Goal: Task Accomplishment & Management: Complete application form

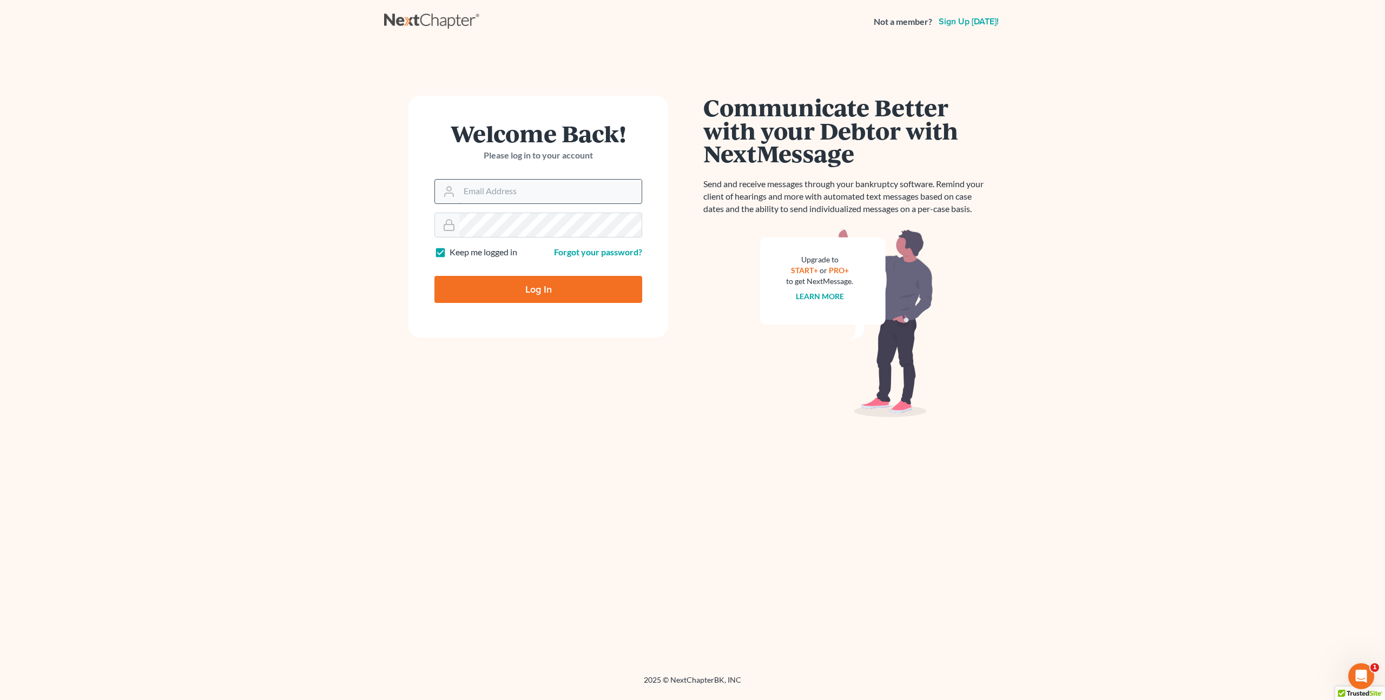
click at [495, 197] on input "Email Address" at bounding box center [550, 192] width 182 height 24
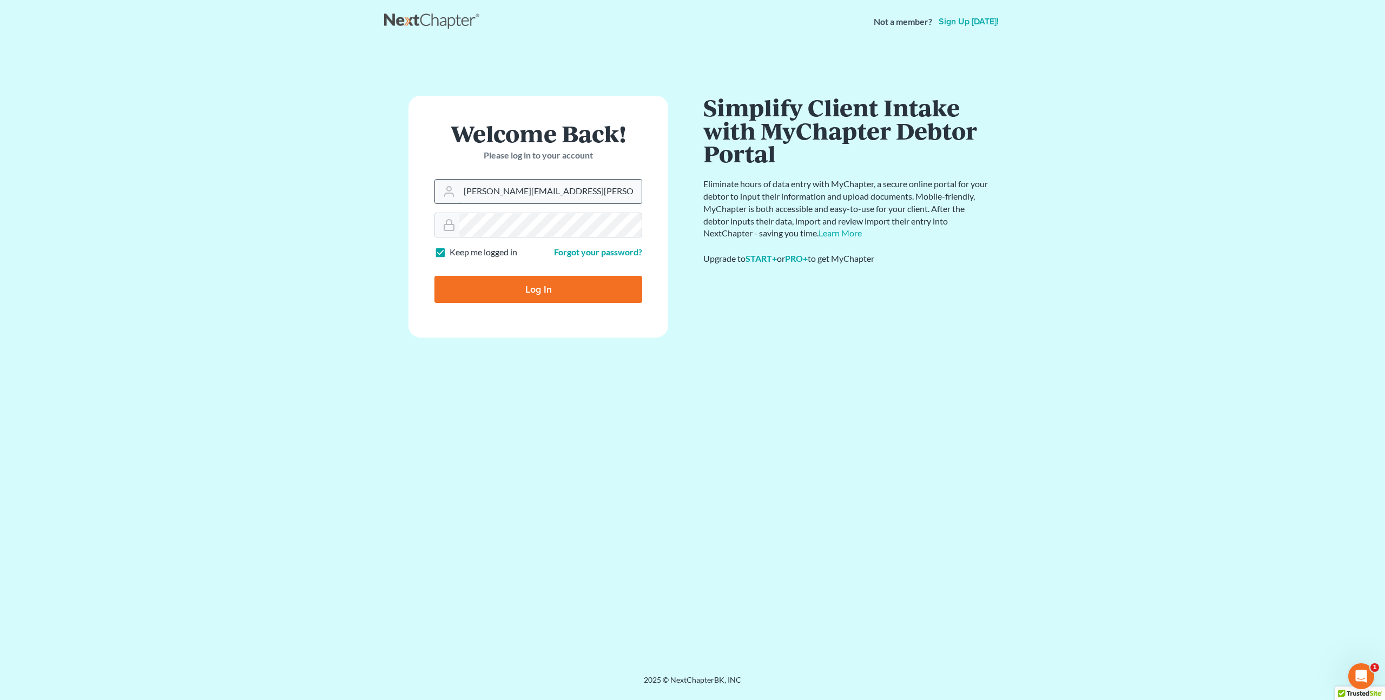
type input "[PERSON_NAME][EMAIL_ADDRESS][PERSON_NAME][DOMAIN_NAME]"
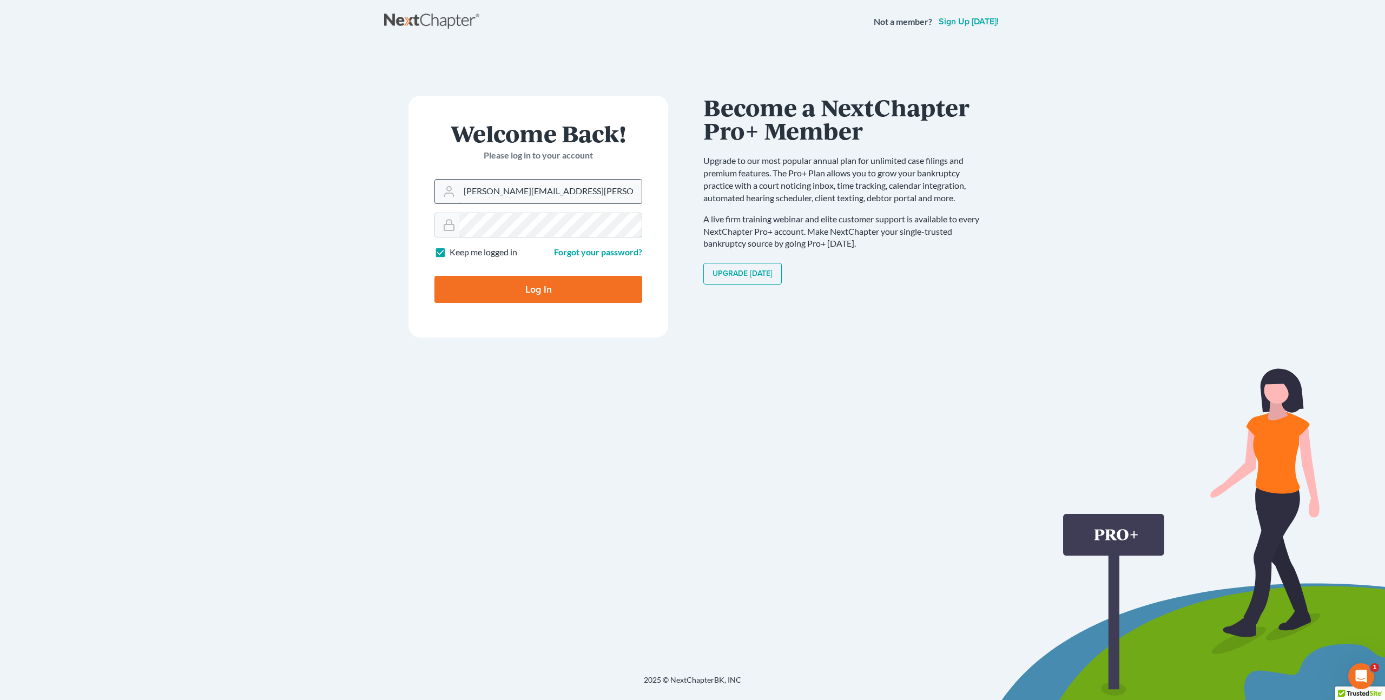
click at [434, 276] on input "Log In" at bounding box center [538, 289] width 208 height 27
type input "Thinking..."
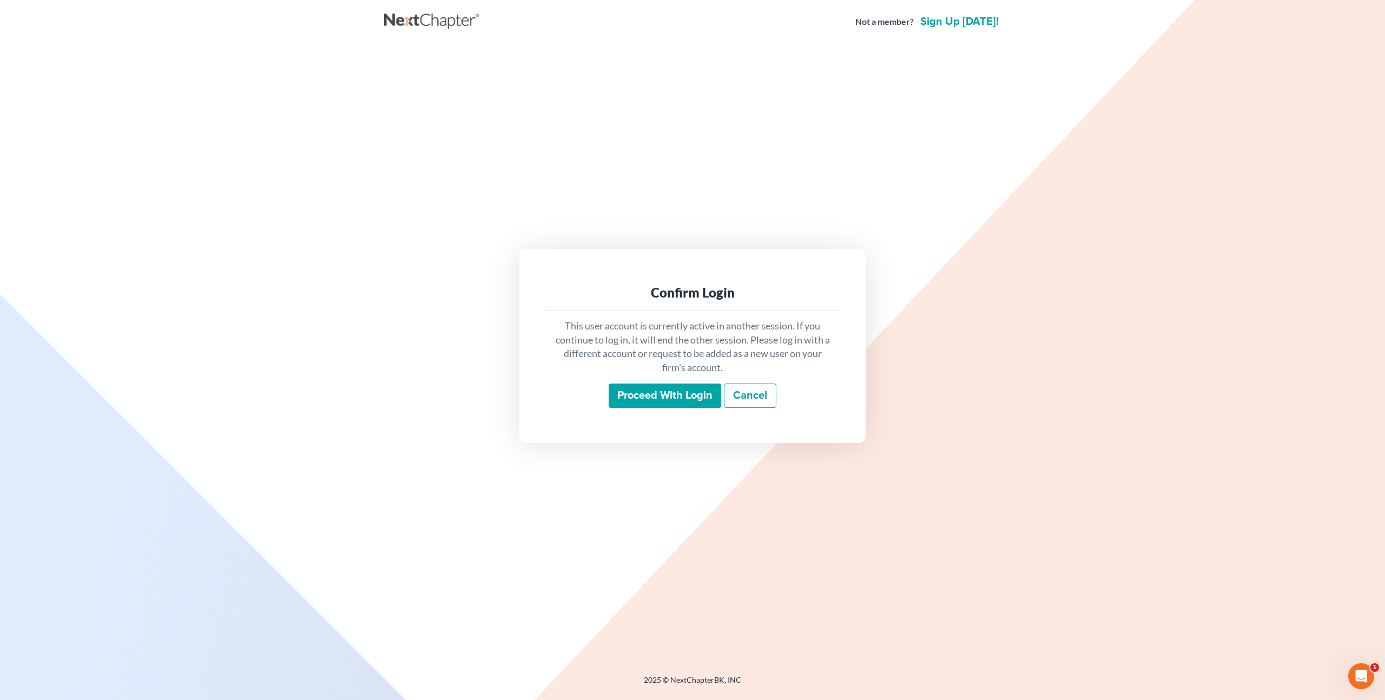
click at [636, 390] on input "Proceed with login" at bounding box center [665, 396] width 113 height 25
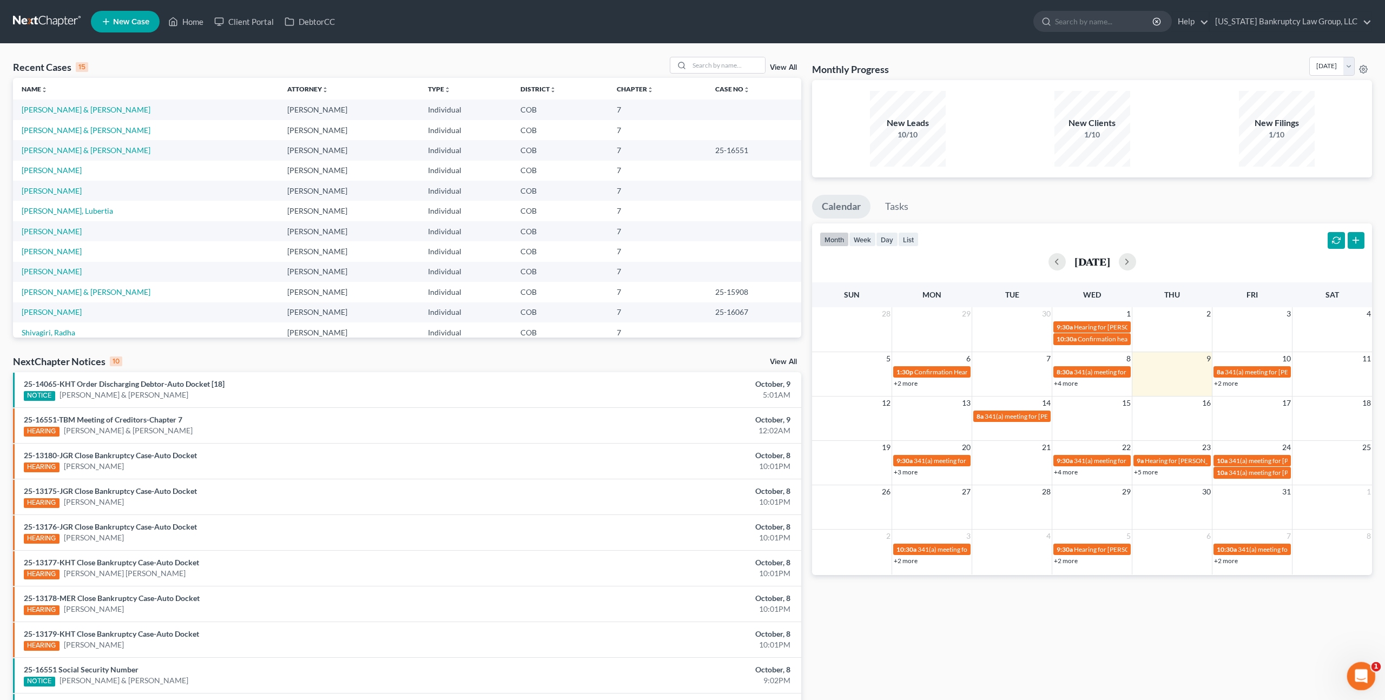
click at [1357, 673] on icon "Open Intercom Messenger" at bounding box center [1360, 675] width 18 height 18
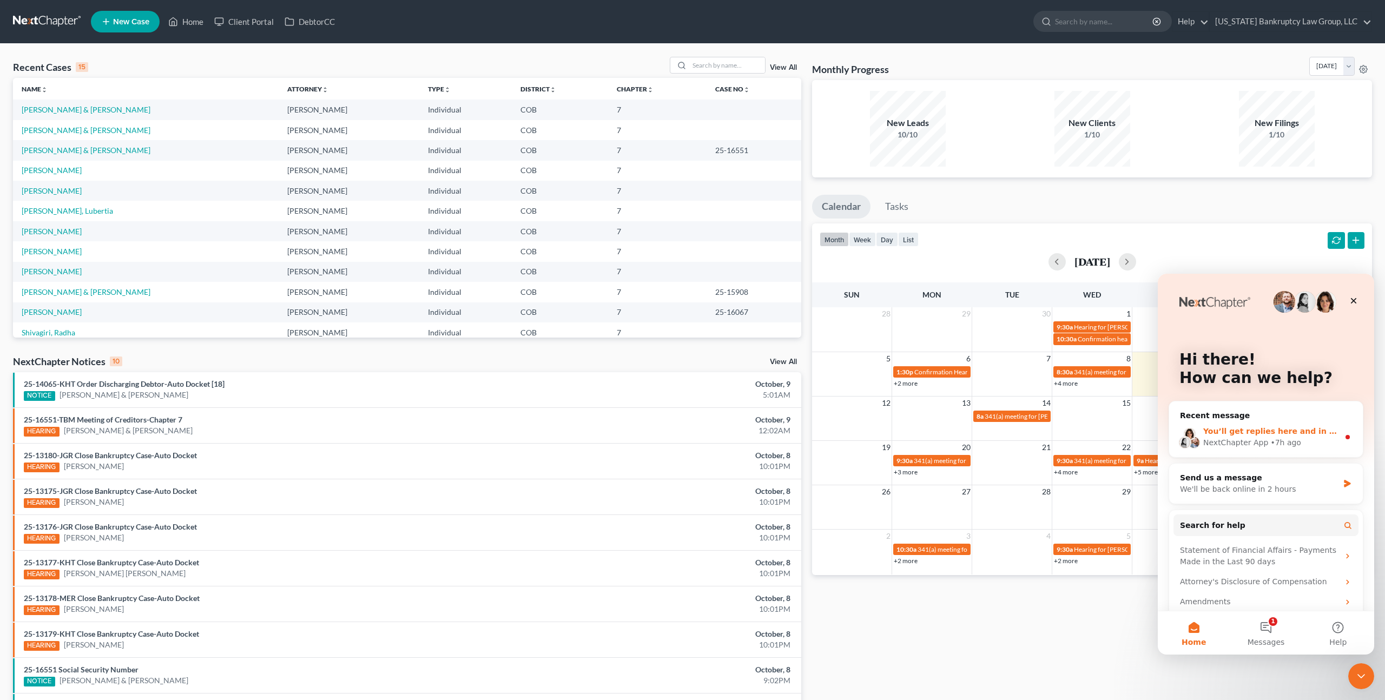
click at [1293, 441] on div "• 7h ago" at bounding box center [1285, 442] width 31 height 11
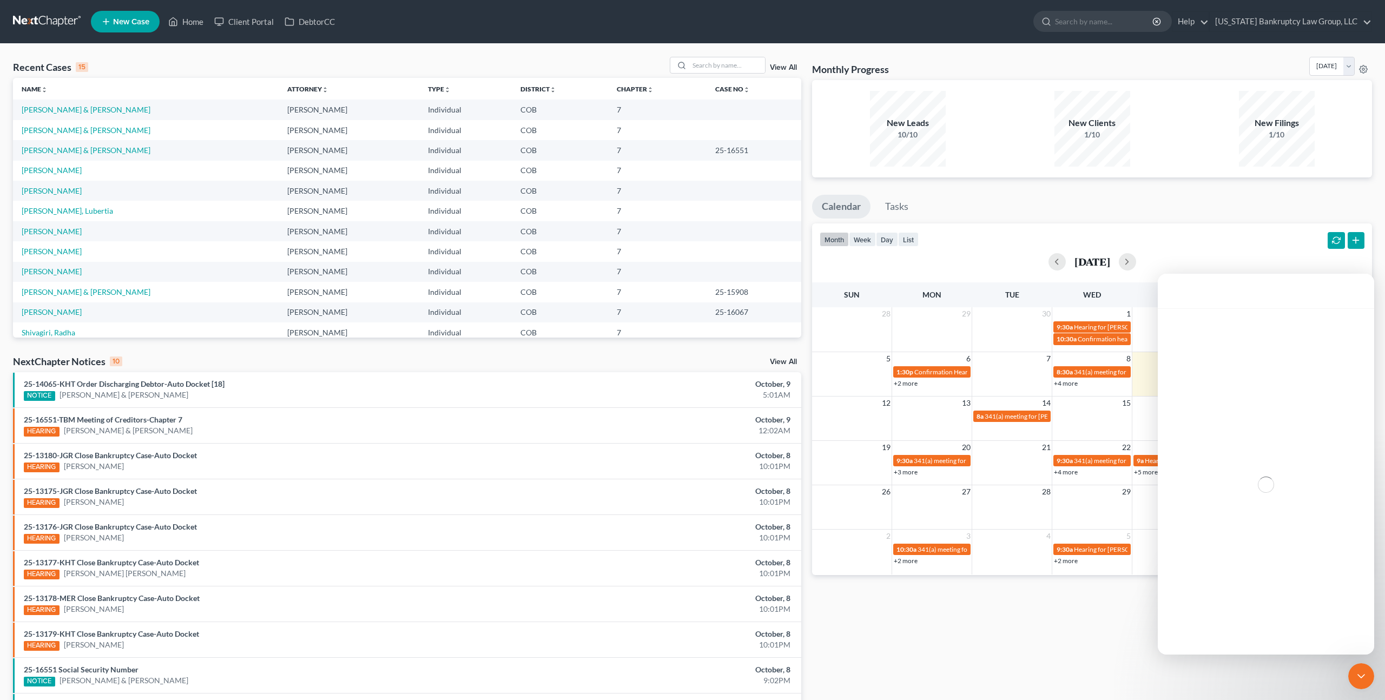
scroll to position [70, 0]
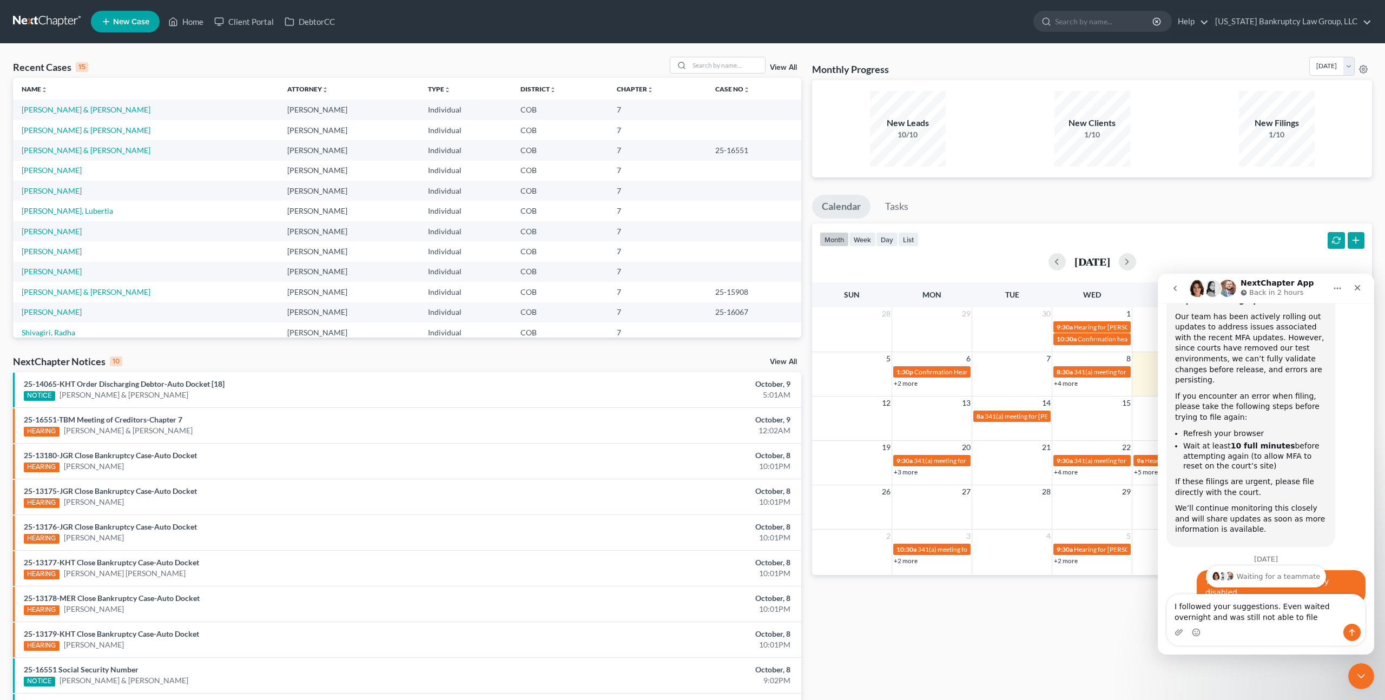
type textarea "I followed your suggestions. Even waited overnight and was still not able to fi…"
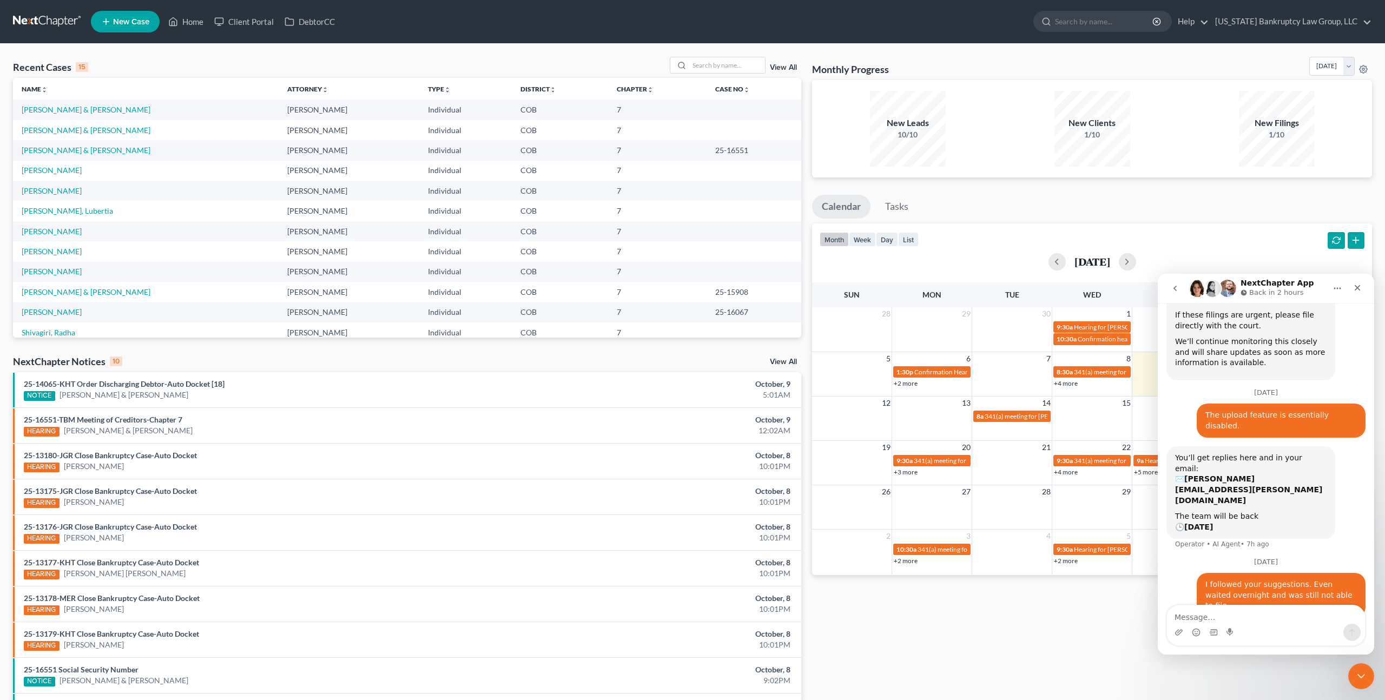
scroll to position [238, 0]
click at [84, 109] on link "[PERSON_NAME] & [PERSON_NAME]" at bounding box center [86, 109] width 129 height 9
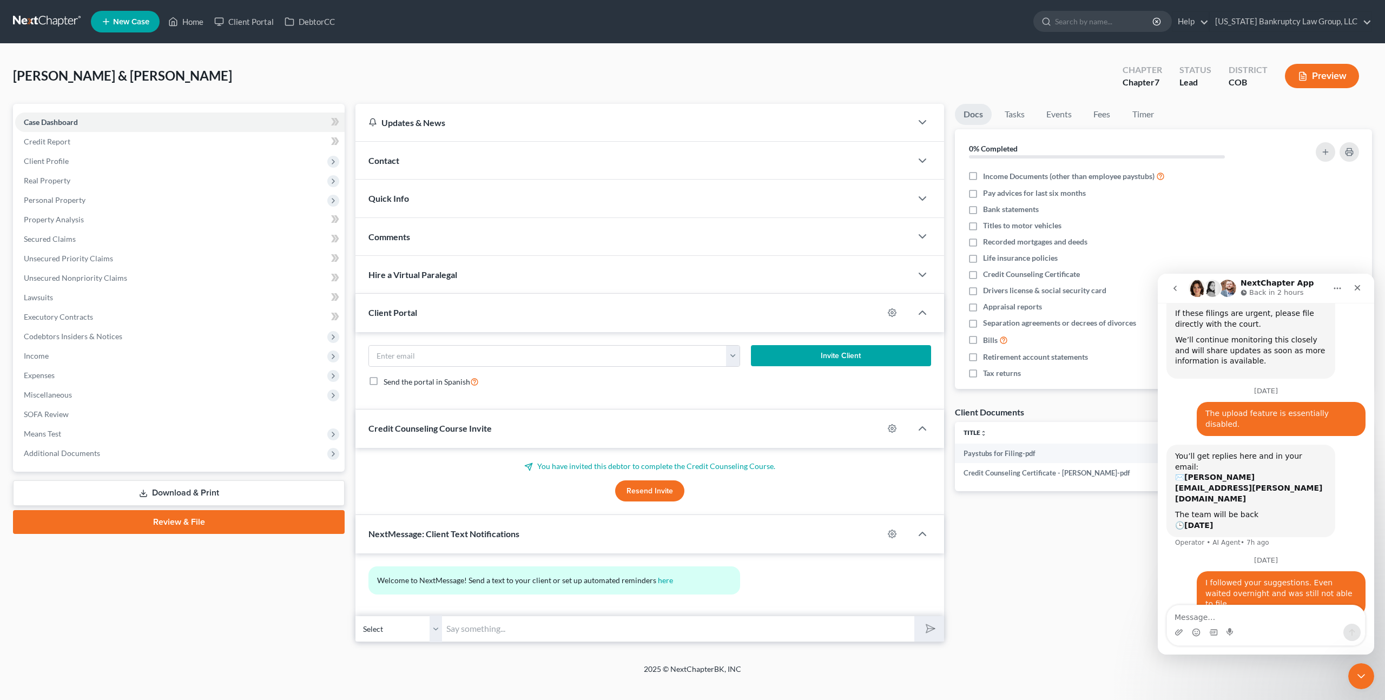
click at [182, 526] on link "Review & File" at bounding box center [179, 522] width 332 height 24
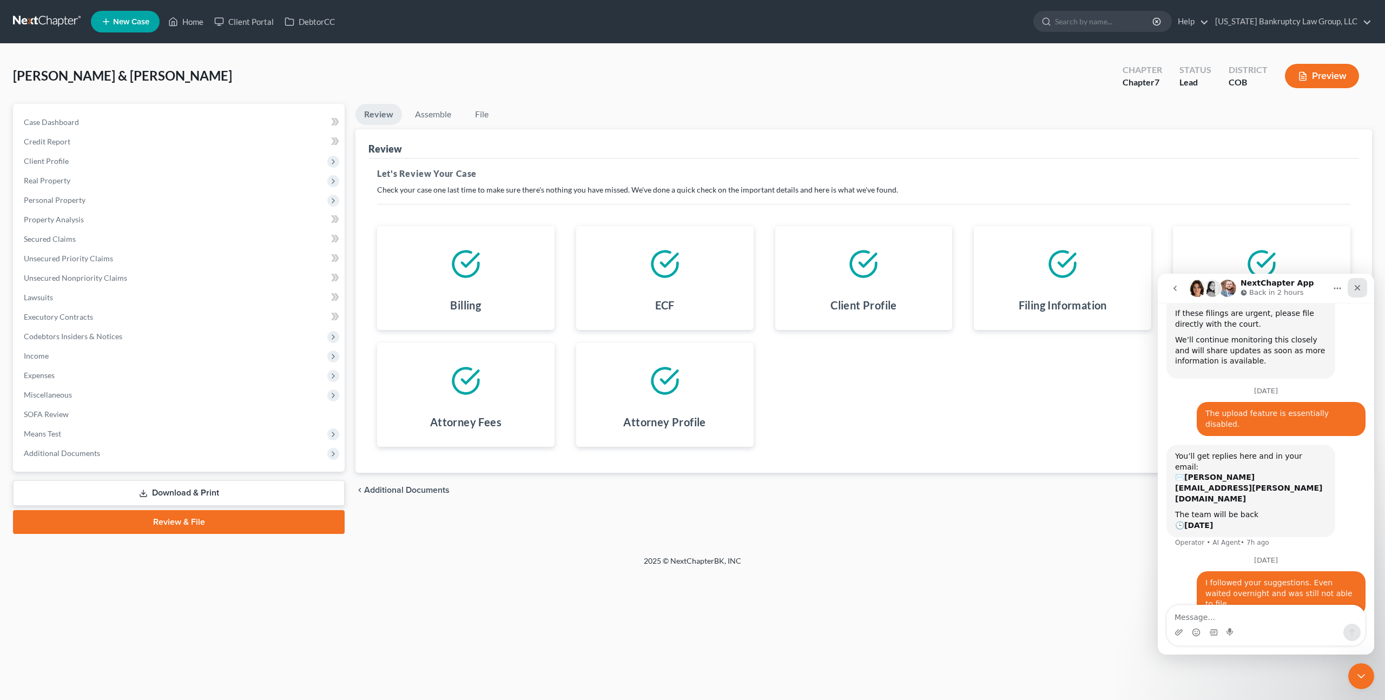
click at [1363, 290] on div "Close" at bounding box center [1356, 287] width 19 height 19
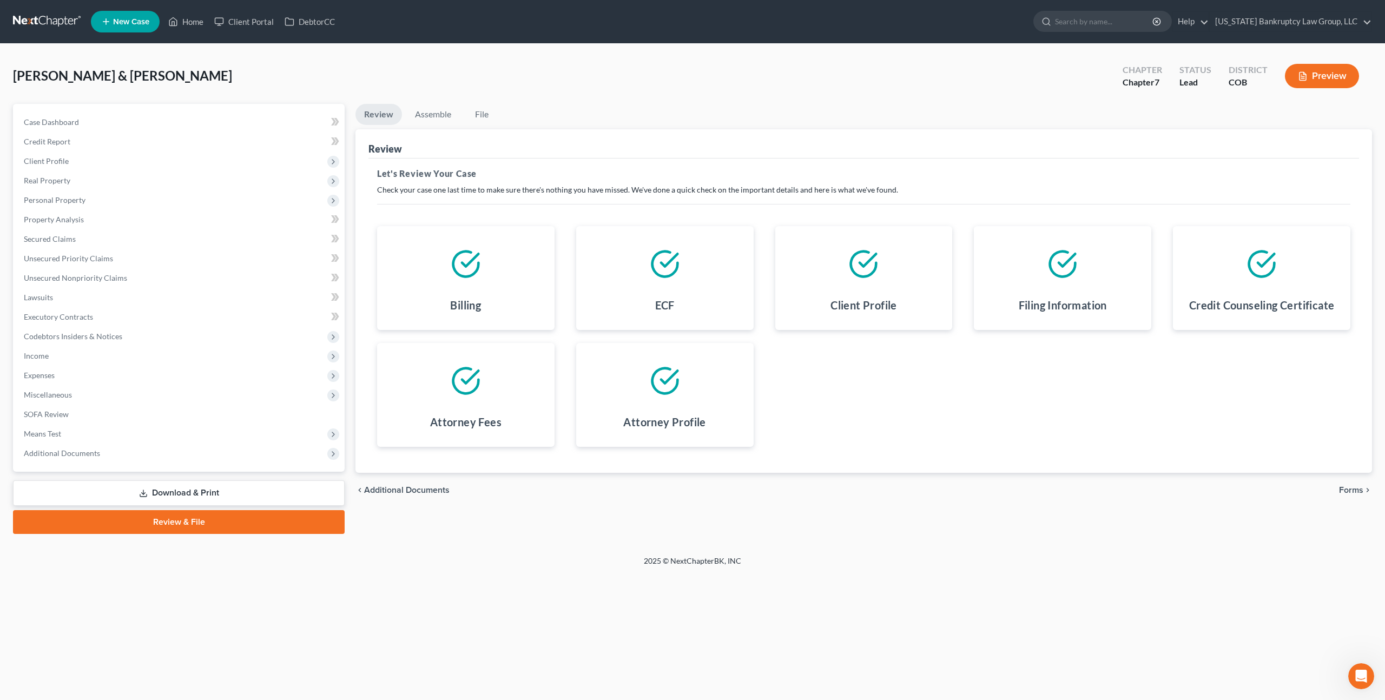
scroll to position [238, 0]
click at [1350, 490] on span "Forms" at bounding box center [1351, 490] width 24 height 9
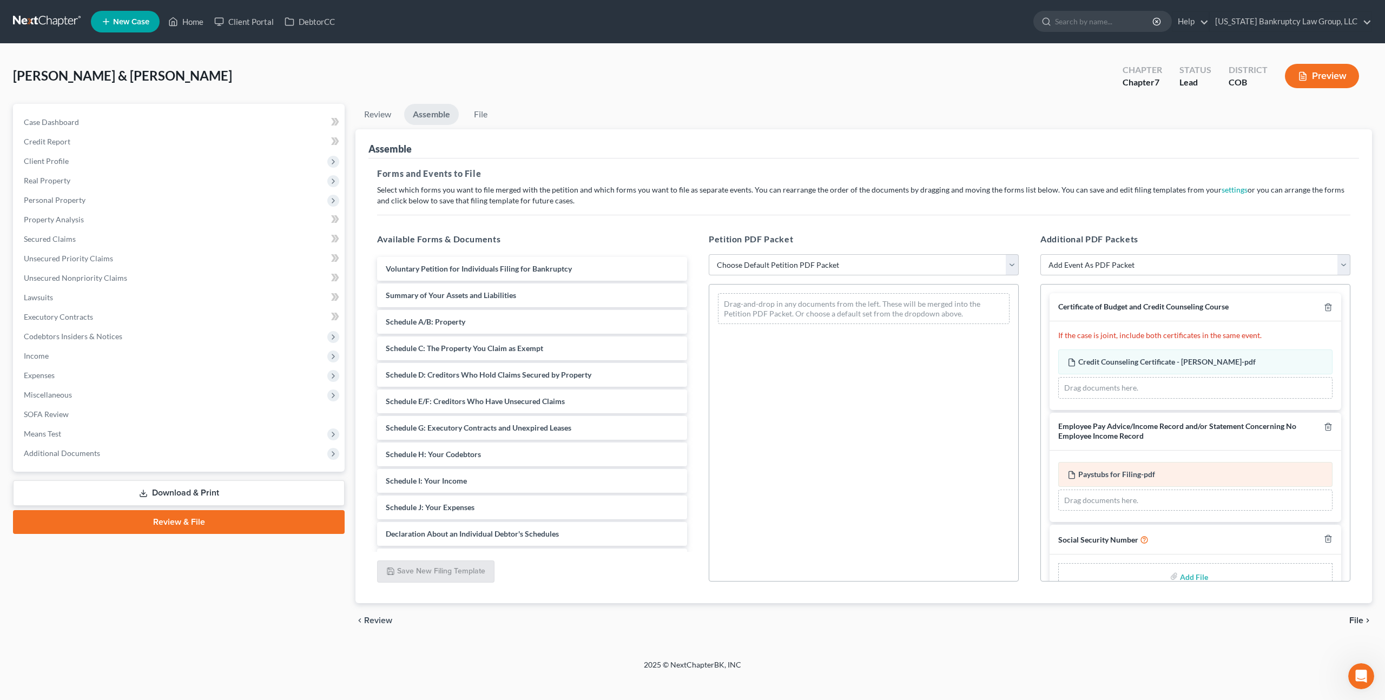
scroll to position [25, 0]
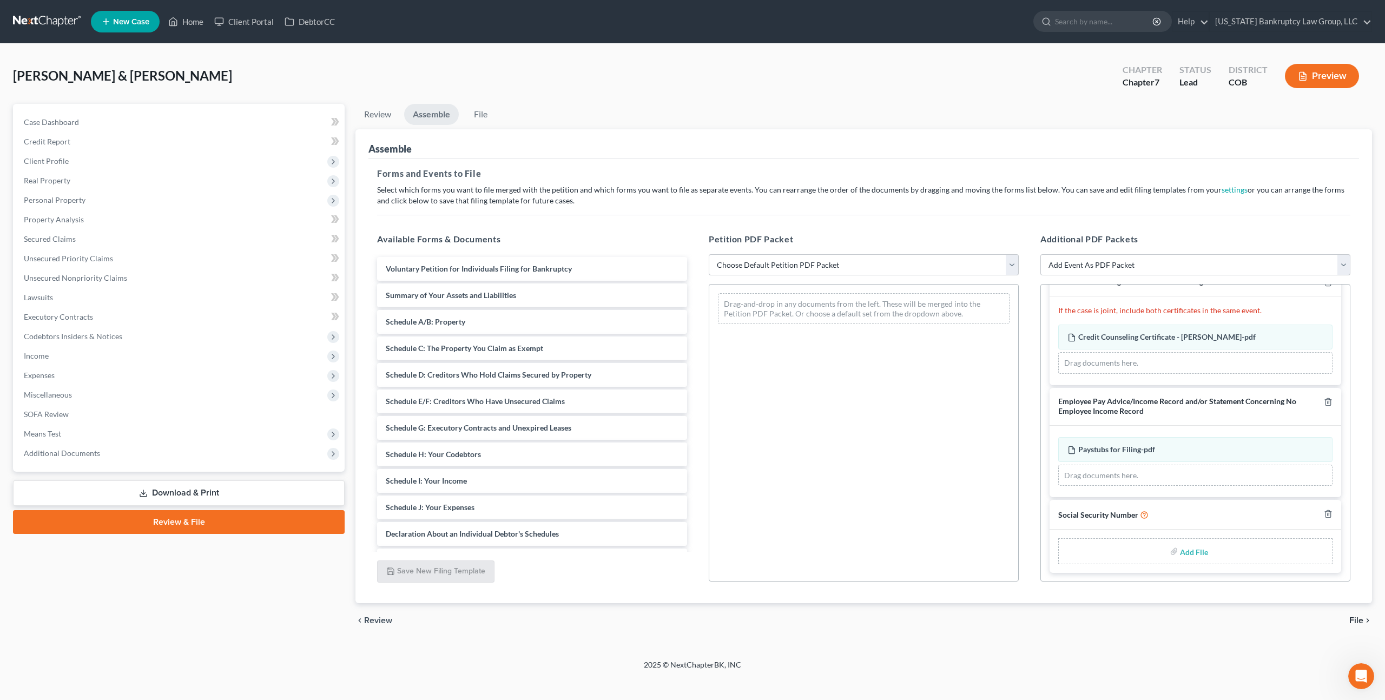
click at [1194, 552] on input "file" at bounding box center [1193, 550] width 26 height 19
type input "C:\fakepath\100925 Statement of Social Security Number.pdf"
click at [796, 268] on select "Choose Default Petition PDF Packet Emergency Filing (Voluntary Petition and Cre…" at bounding box center [864, 265] width 310 height 22
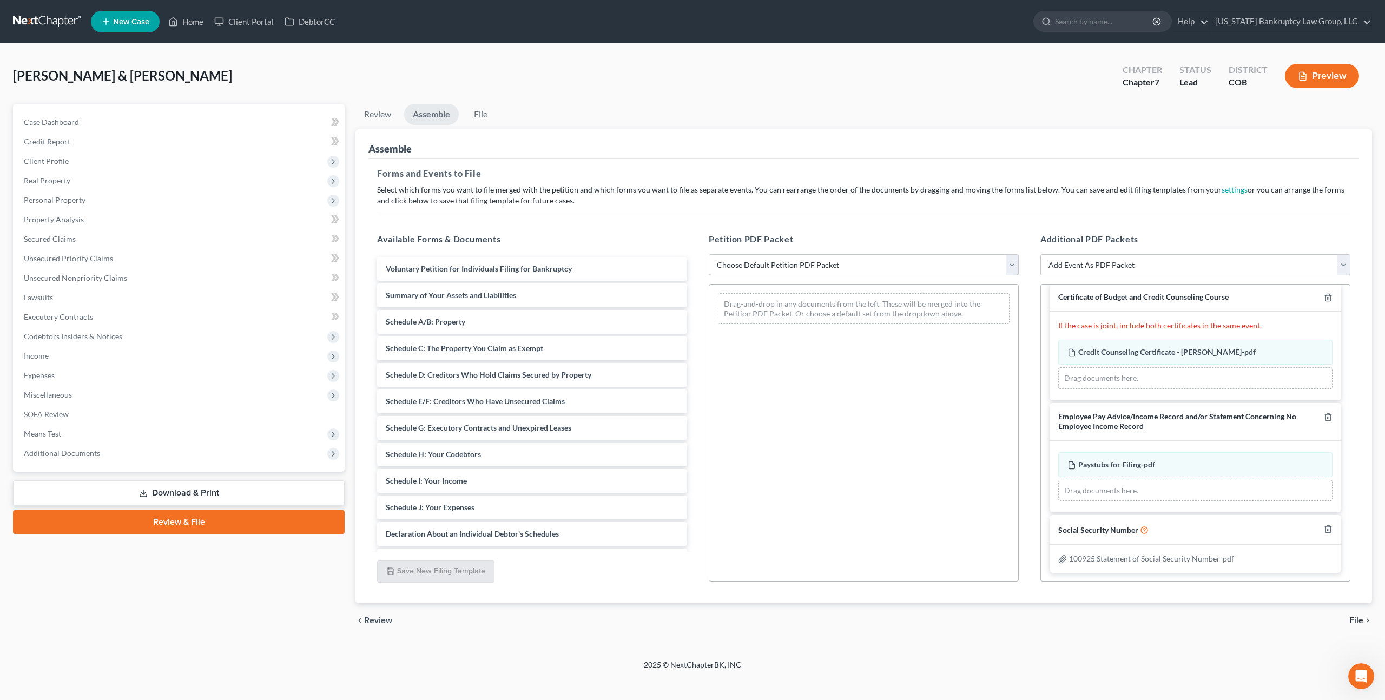
select select "1"
click at [709, 254] on select "Choose Default Petition PDF Packet Emergency Filing (Voluntary Petition and Cre…" at bounding box center [864, 265] width 310 height 22
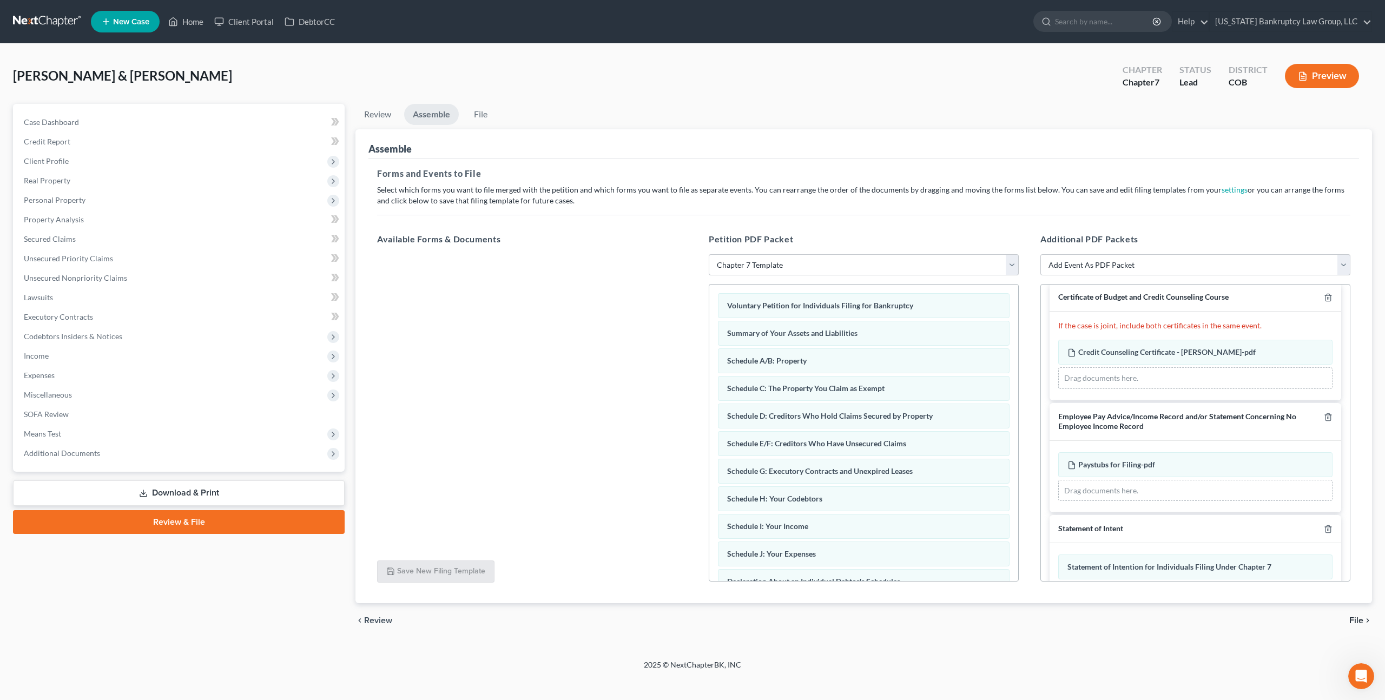
click at [1352, 618] on span "File" at bounding box center [1356, 620] width 14 height 9
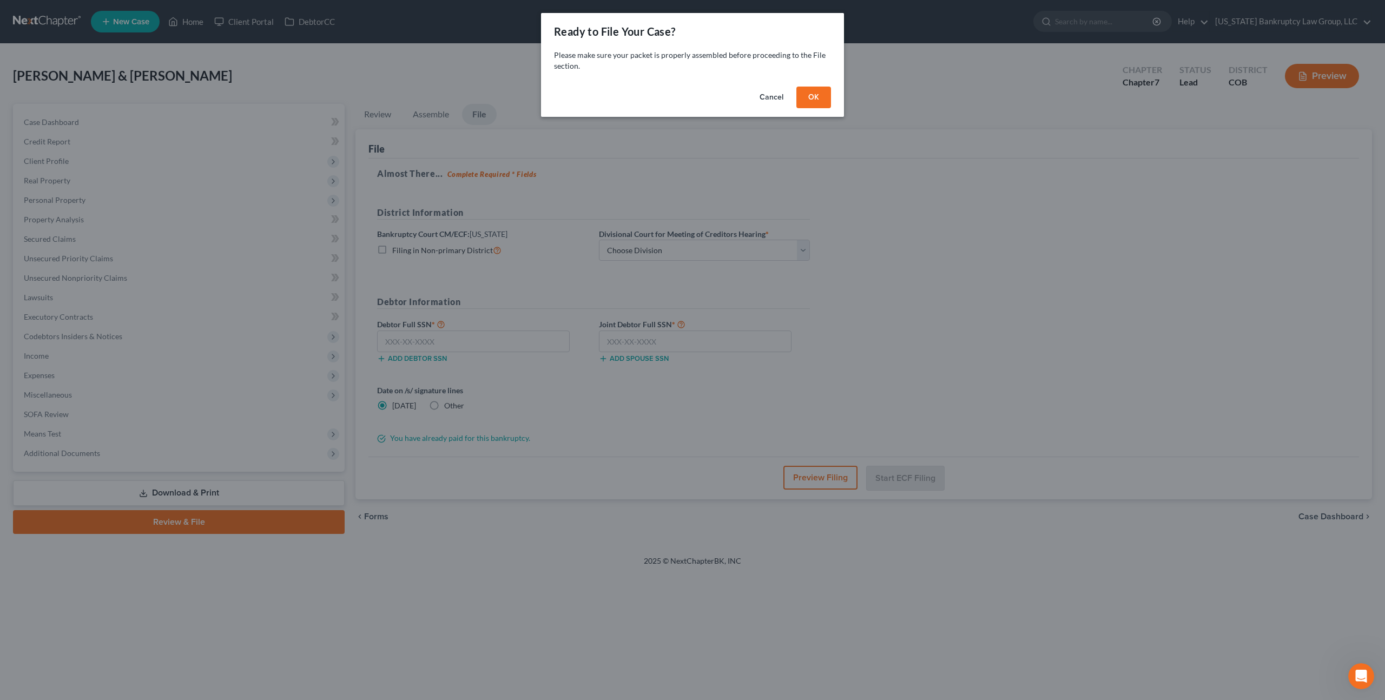
click at [808, 106] on button "OK" at bounding box center [813, 98] width 35 height 22
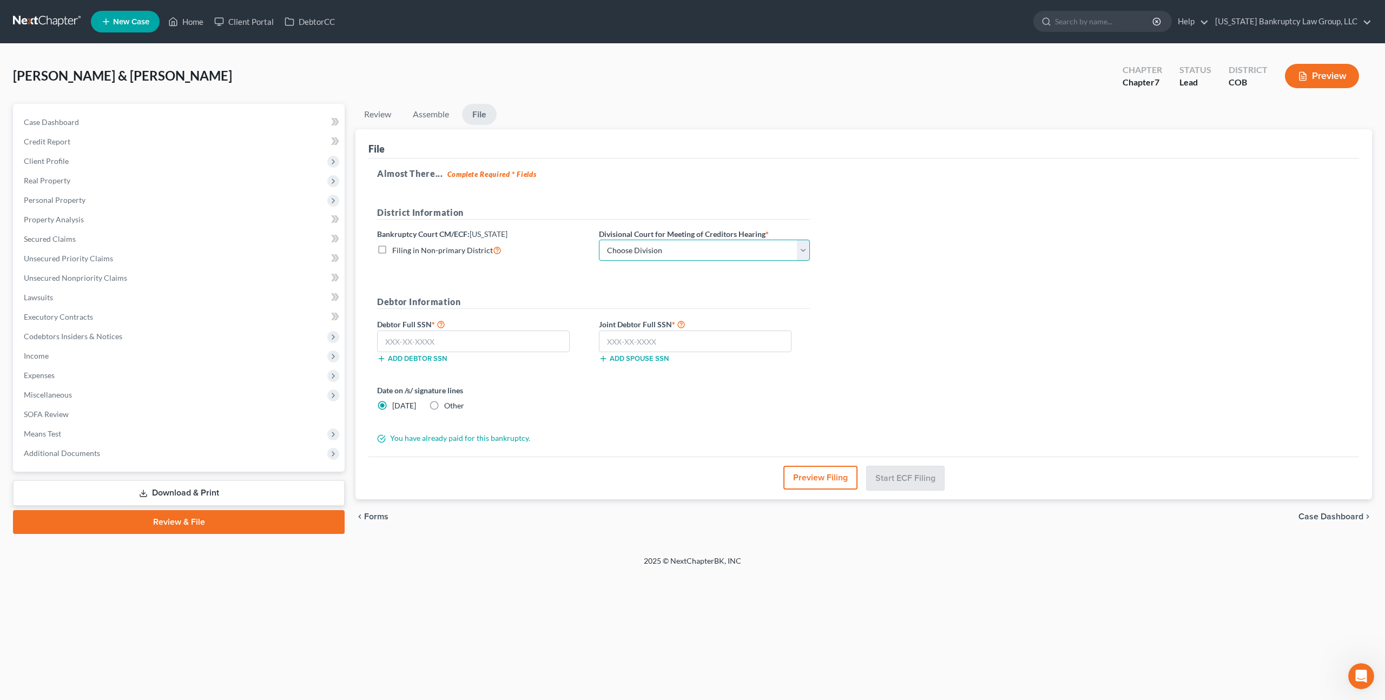
click at [630, 257] on select "Choose Division Denver" at bounding box center [704, 251] width 211 height 22
select select "0"
click at [599, 240] on select "Choose Division Denver" at bounding box center [704, 251] width 211 height 22
click at [532, 341] on input "text" at bounding box center [473, 341] width 193 height 22
type input "521-93-5622"
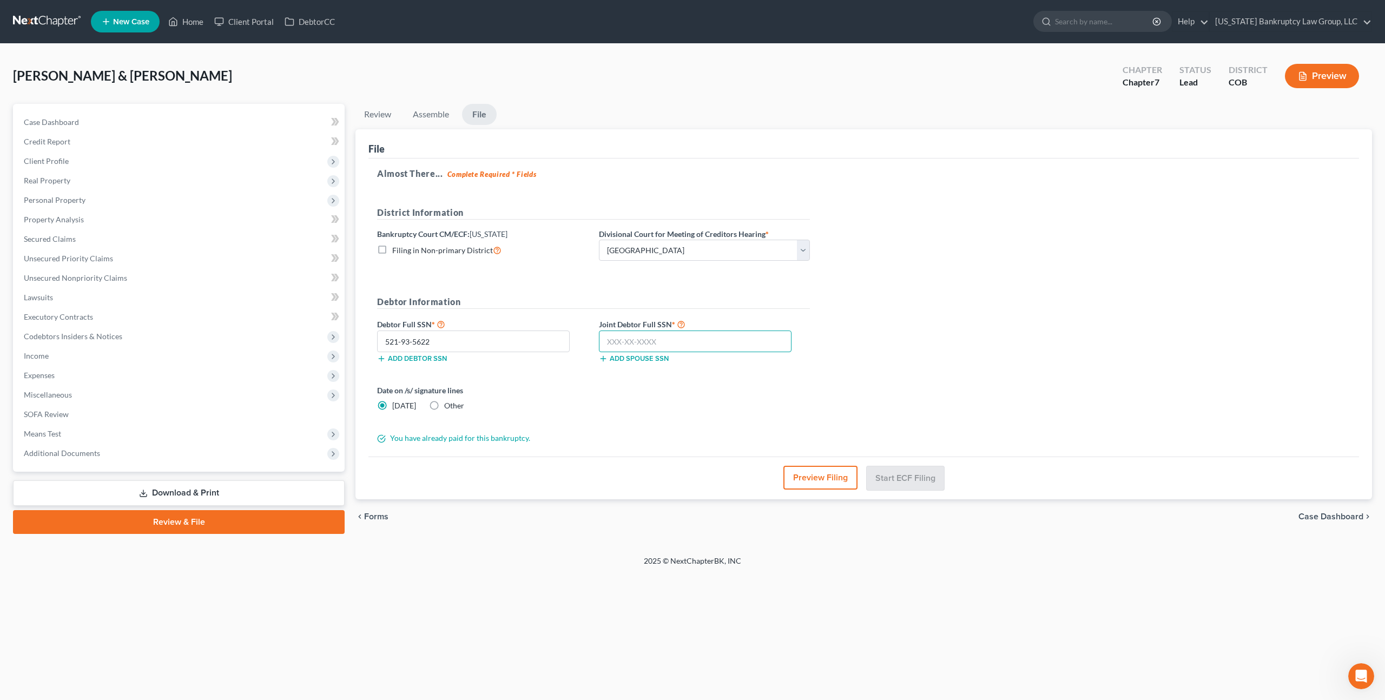
click at [676, 345] on input "text" at bounding box center [695, 341] width 193 height 22
type input "523-97-3960"
click at [921, 480] on button "Start ECF Filing" at bounding box center [905, 478] width 77 height 24
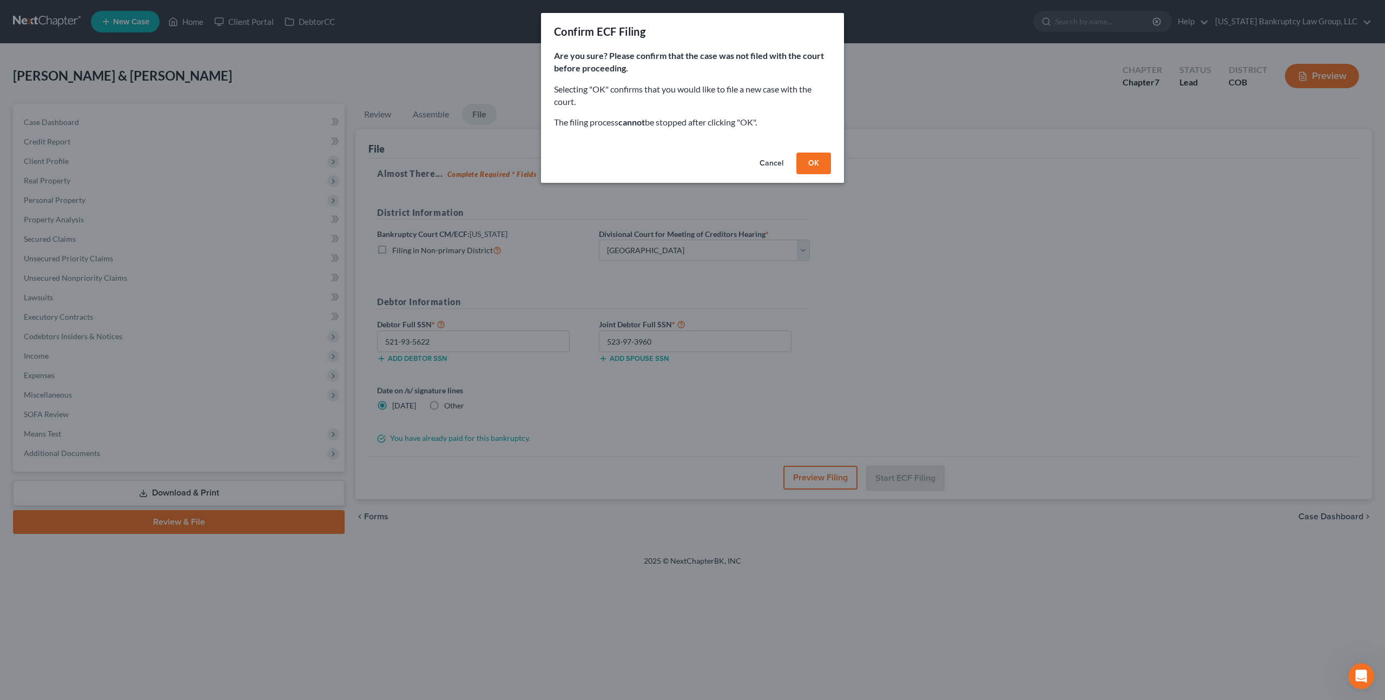
click at [817, 166] on button "OK" at bounding box center [813, 164] width 35 height 22
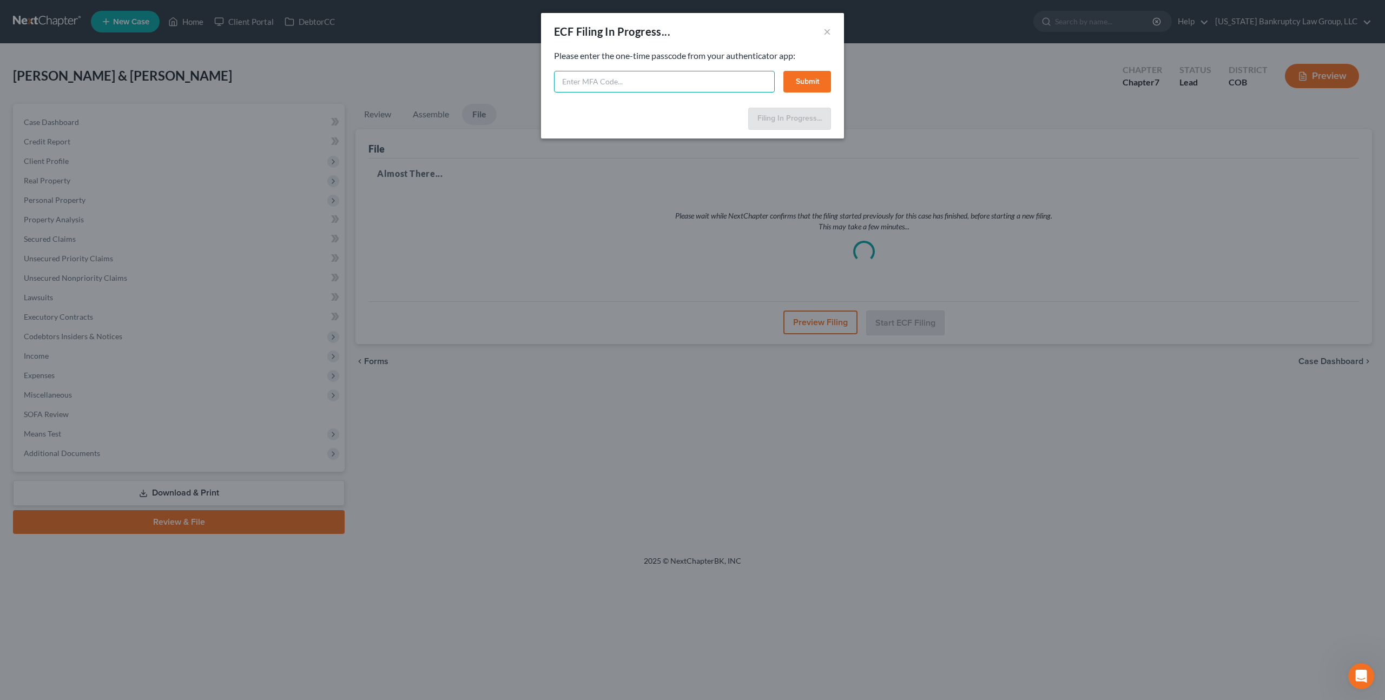
click at [612, 77] on input "text" at bounding box center [664, 82] width 221 height 22
type input "208583"
click at [831, 79] on div "Feel free to download your entire bankruptcy packet here: Please enter the one-…" at bounding box center [692, 77] width 303 height 54
click at [815, 81] on button "Submit" at bounding box center [807, 82] width 48 height 22
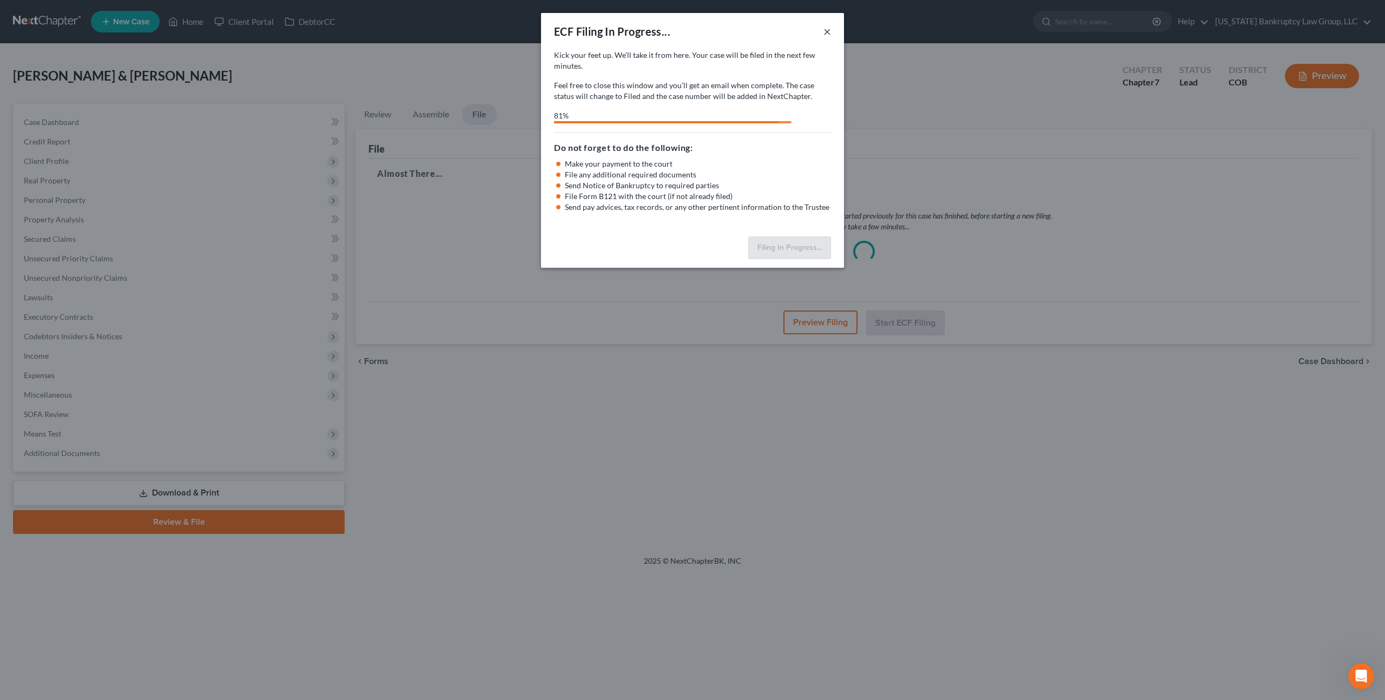
click at [827, 34] on button "×" at bounding box center [827, 31] width 8 height 13
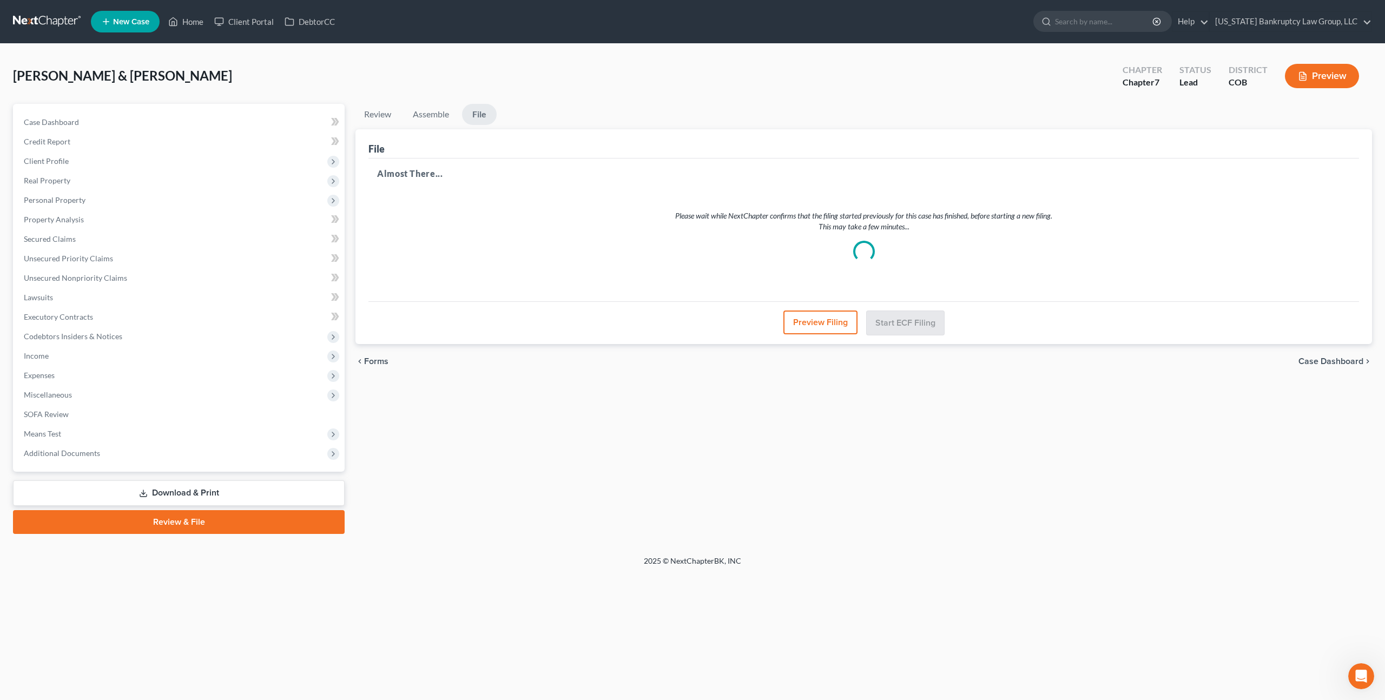
click at [58, 21] on link at bounding box center [47, 21] width 69 height 19
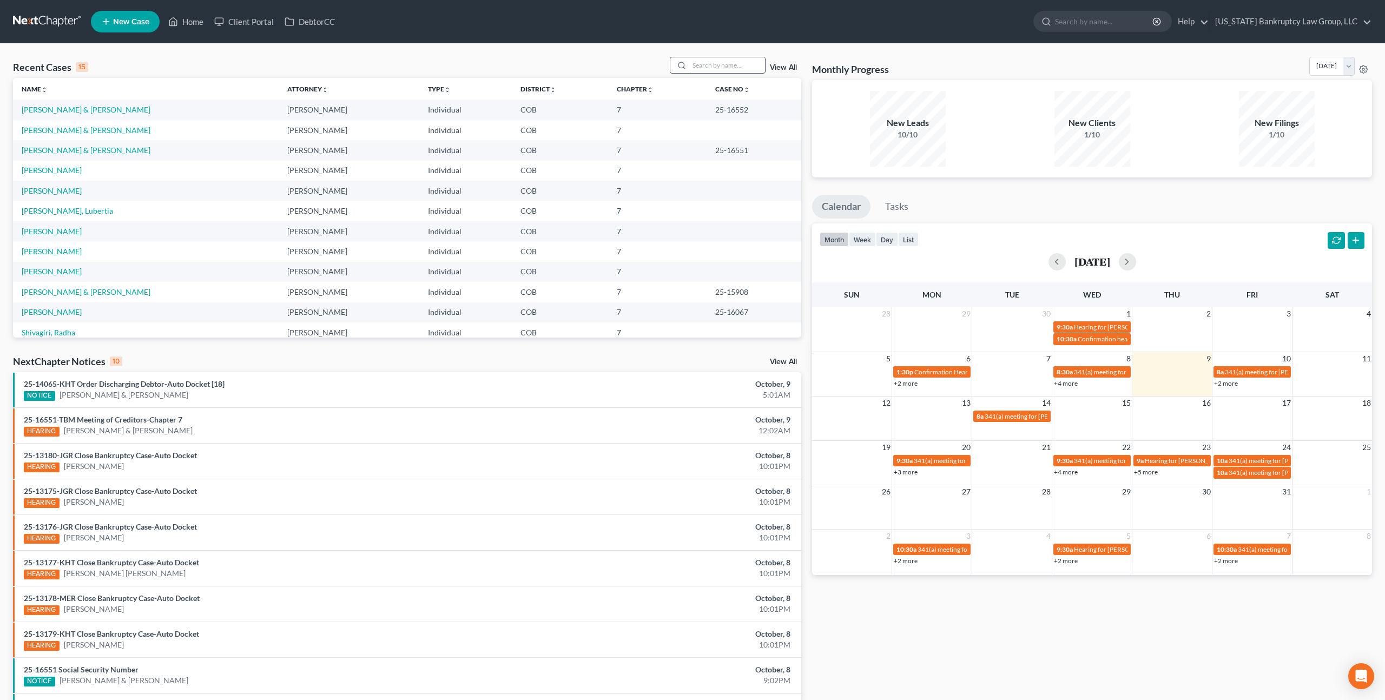
click at [716, 68] on input "search" at bounding box center [727, 65] width 76 height 16
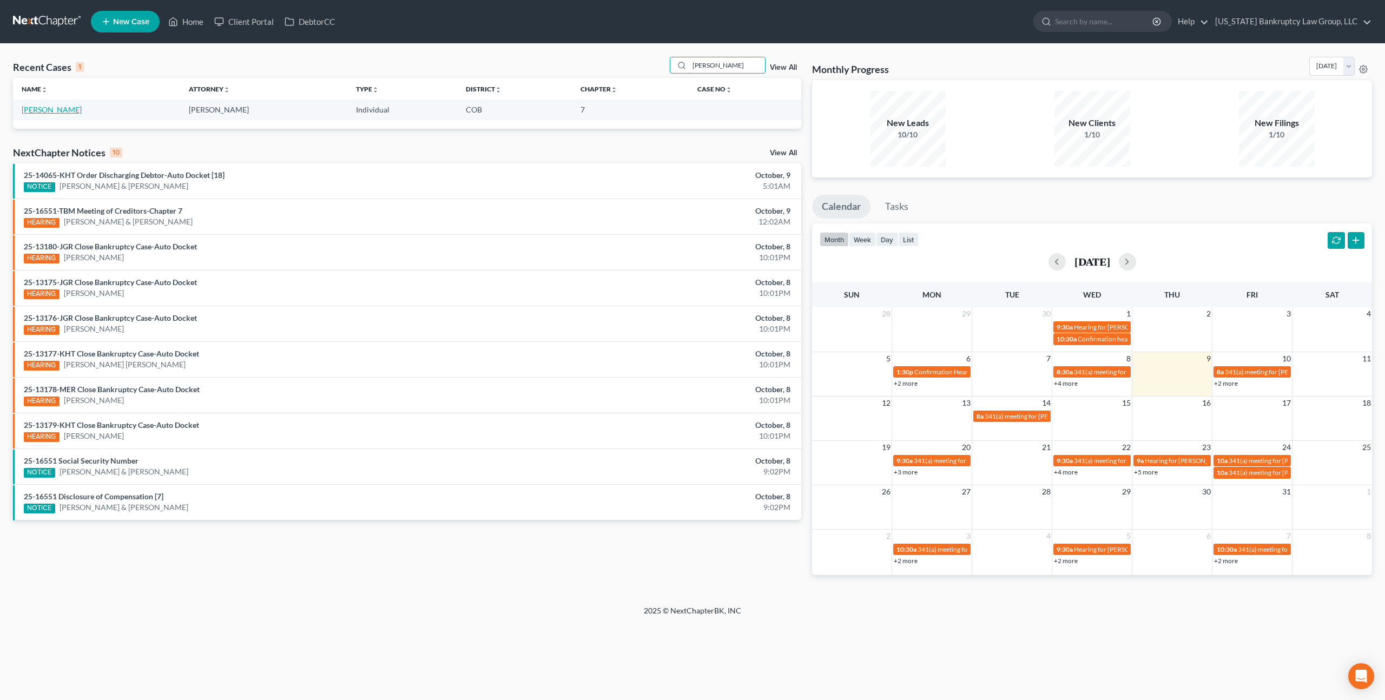
type input "sanders"
click at [67, 110] on link "Sanders, Patrick" at bounding box center [52, 109] width 60 height 9
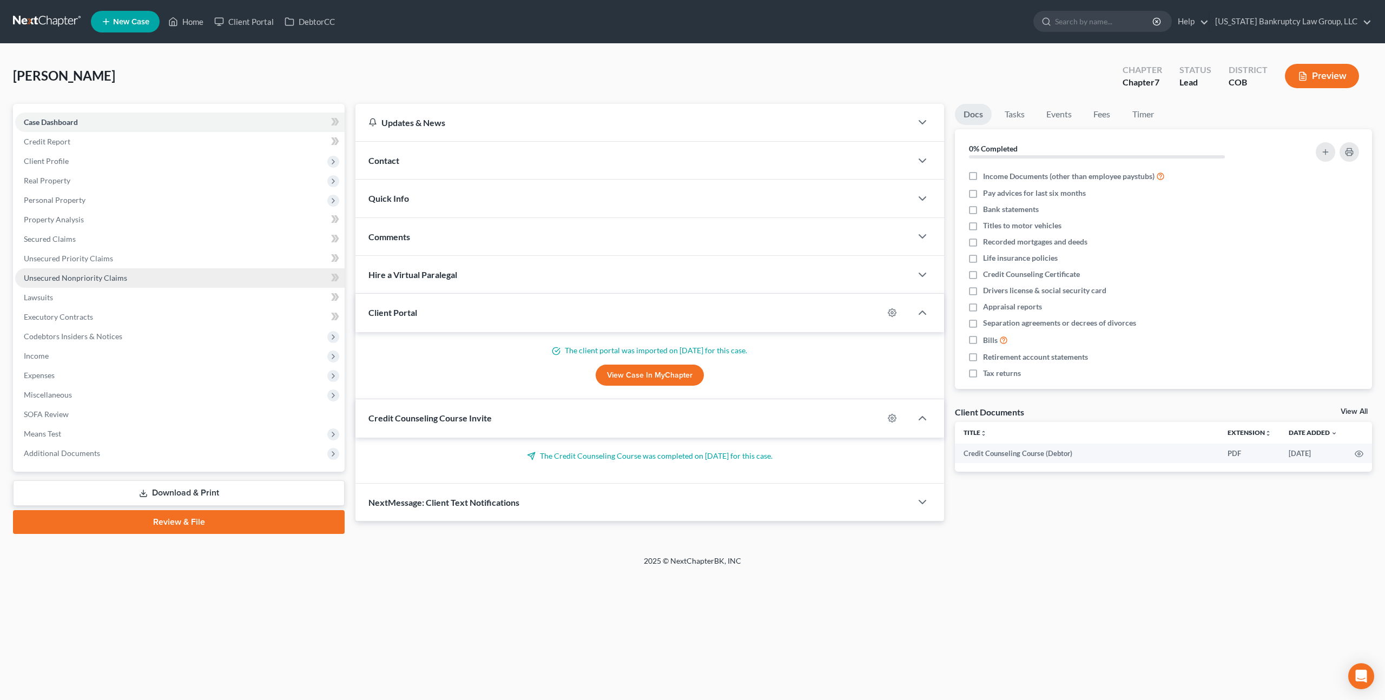
click at [95, 273] on span "Unsecured Nonpriority Claims" at bounding box center [75, 277] width 103 height 9
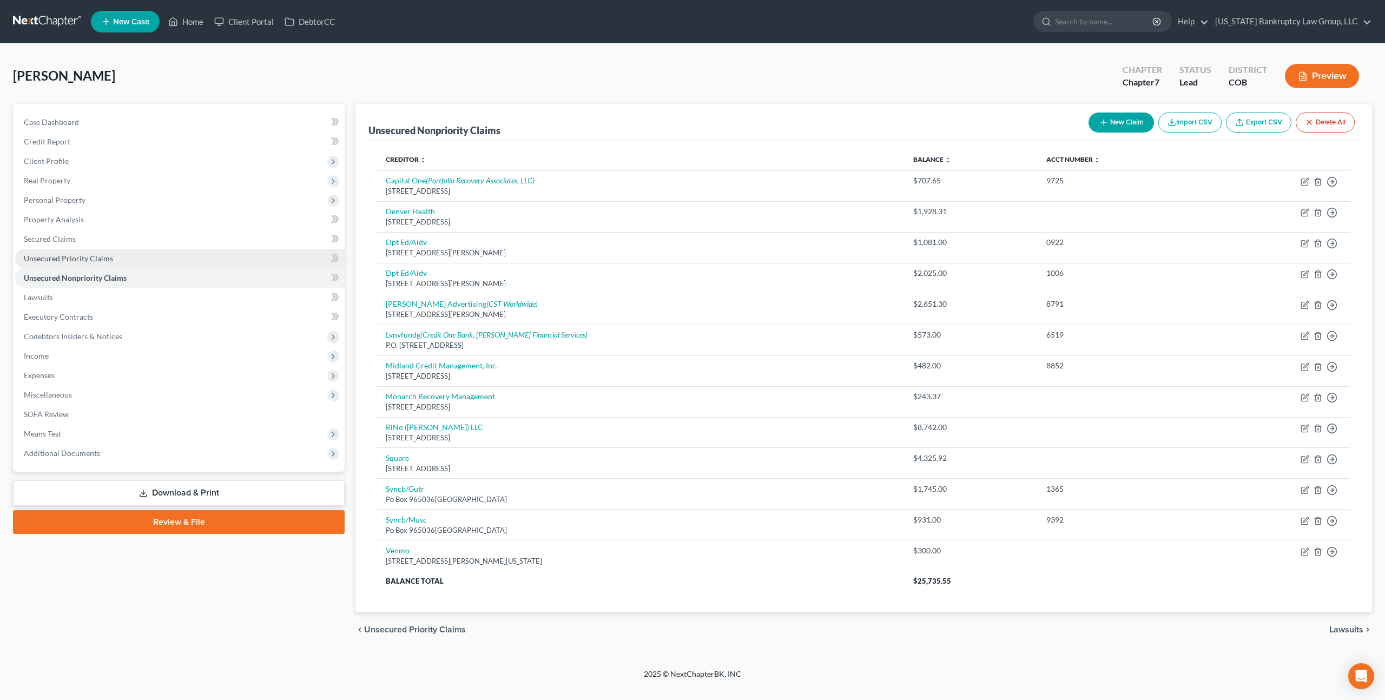
click at [73, 250] on link "Unsecured Priority Claims" at bounding box center [179, 258] width 329 height 19
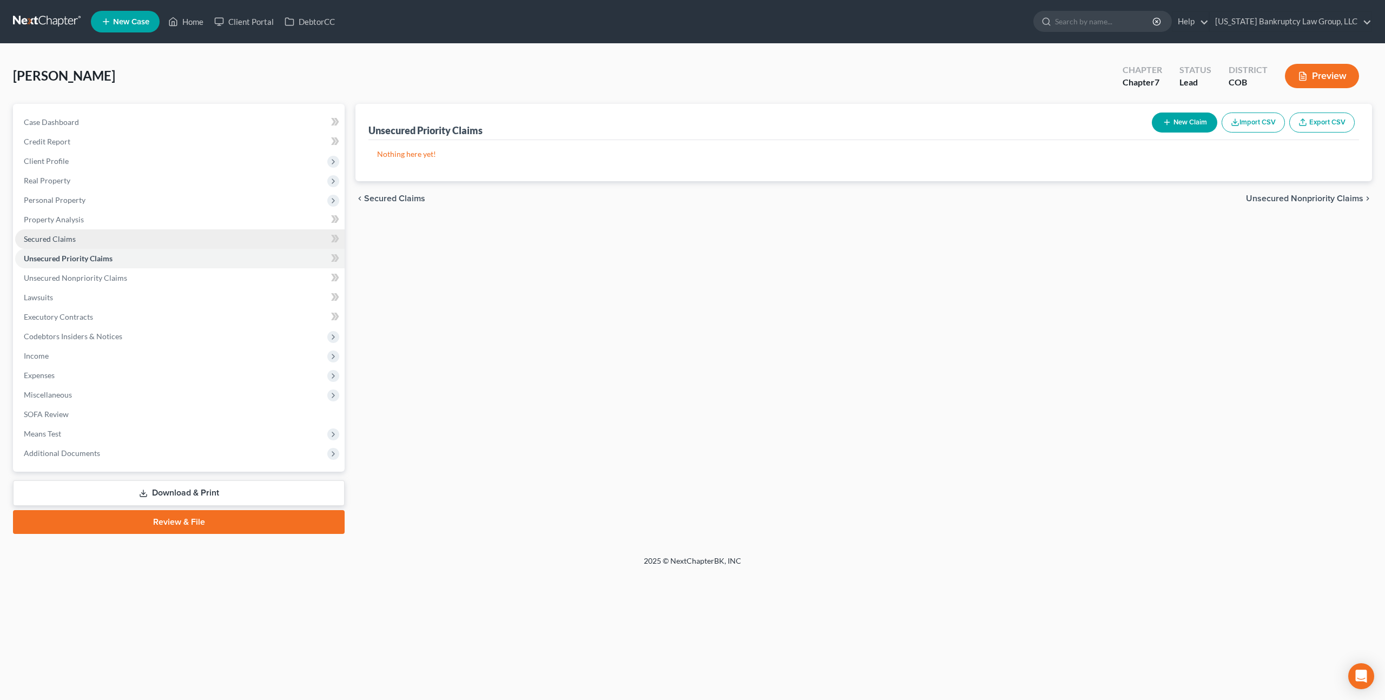
click at [72, 233] on link "Secured Claims" at bounding box center [179, 238] width 329 height 19
click at [54, 22] on link at bounding box center [47, 21] width 69 height 19
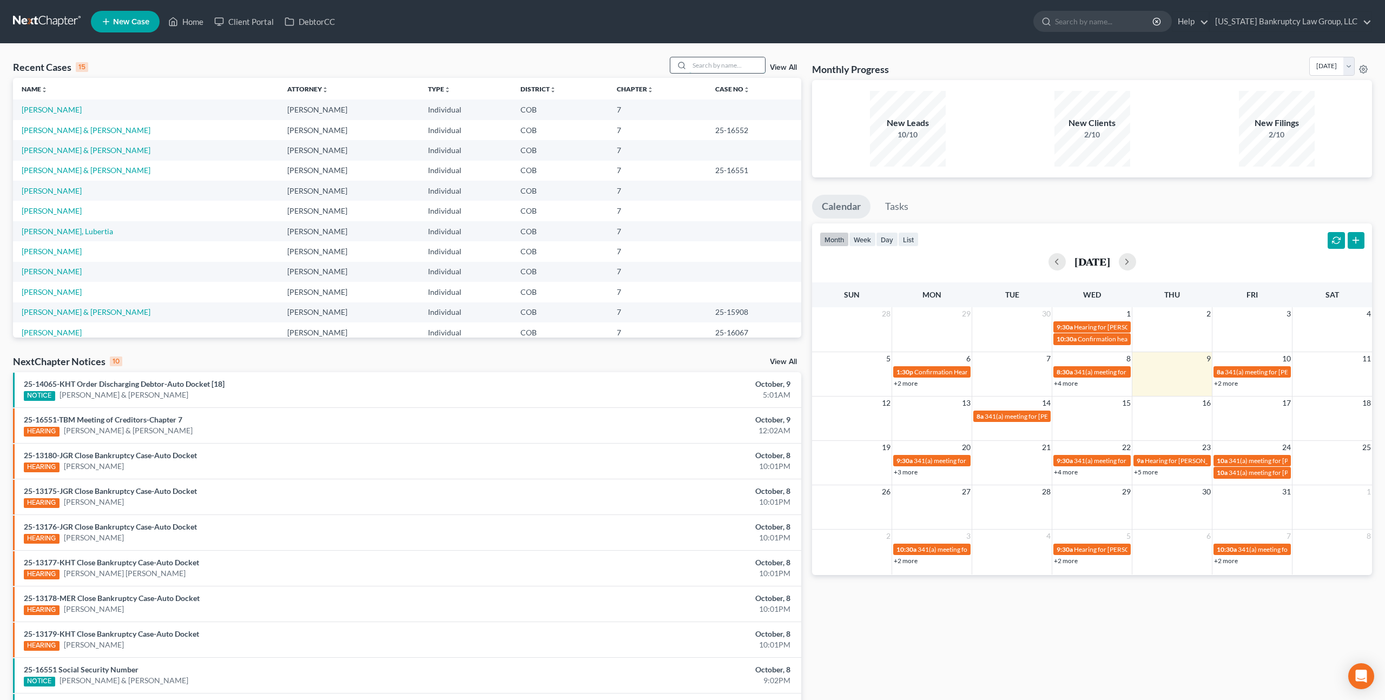
click at [702, 69] on input "search" at bounding box center [727, 65] width 76 height 16
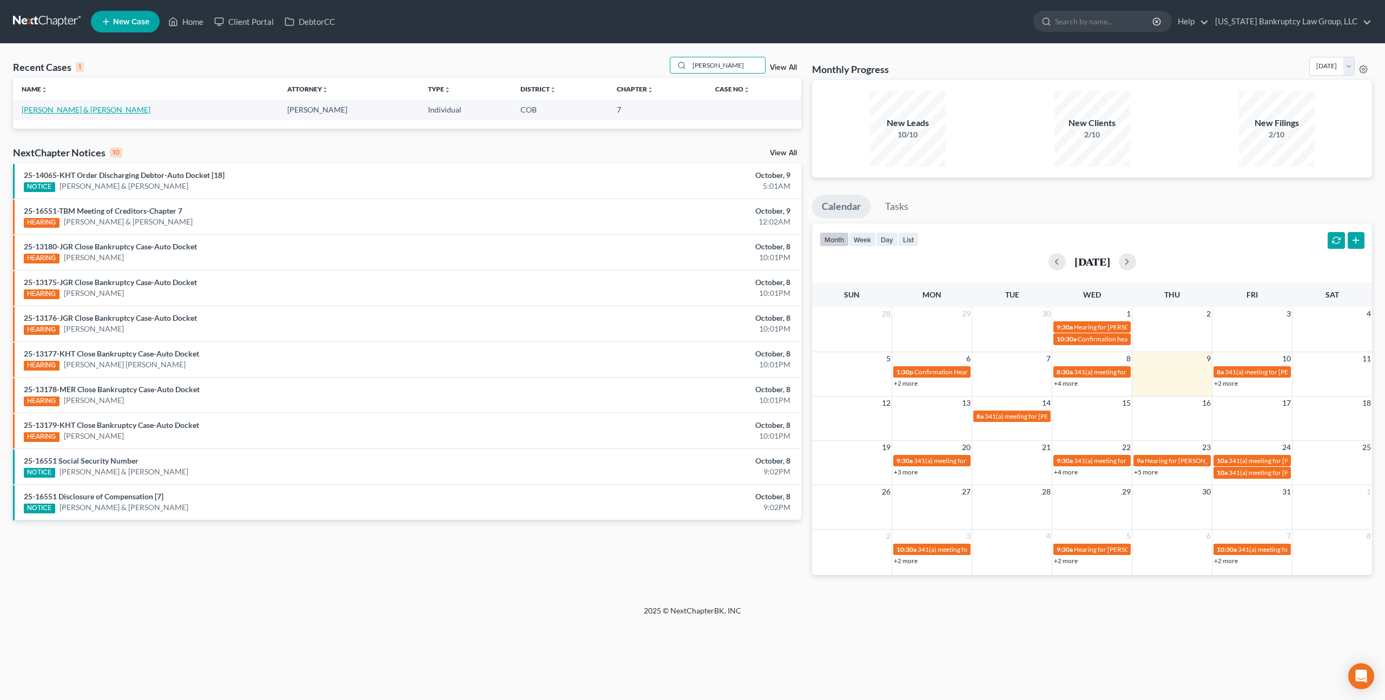
type input "[PERSON_NAME]"
click at [77, 110] on link "[PERSON_NAME] & [PERSON_NAME]" at bounding box center [86, 109] width 129 height 9
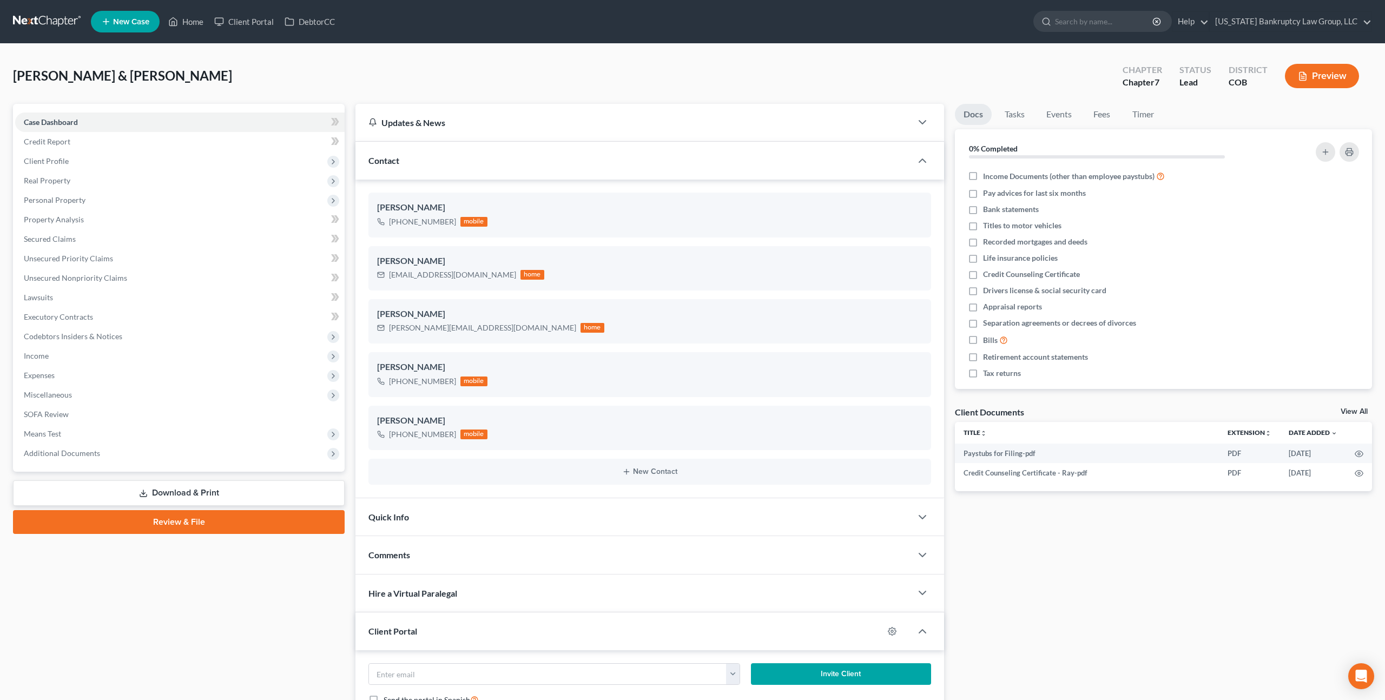
click at [56, 21] on link at bounding box center [47, 21] width 69 height 19
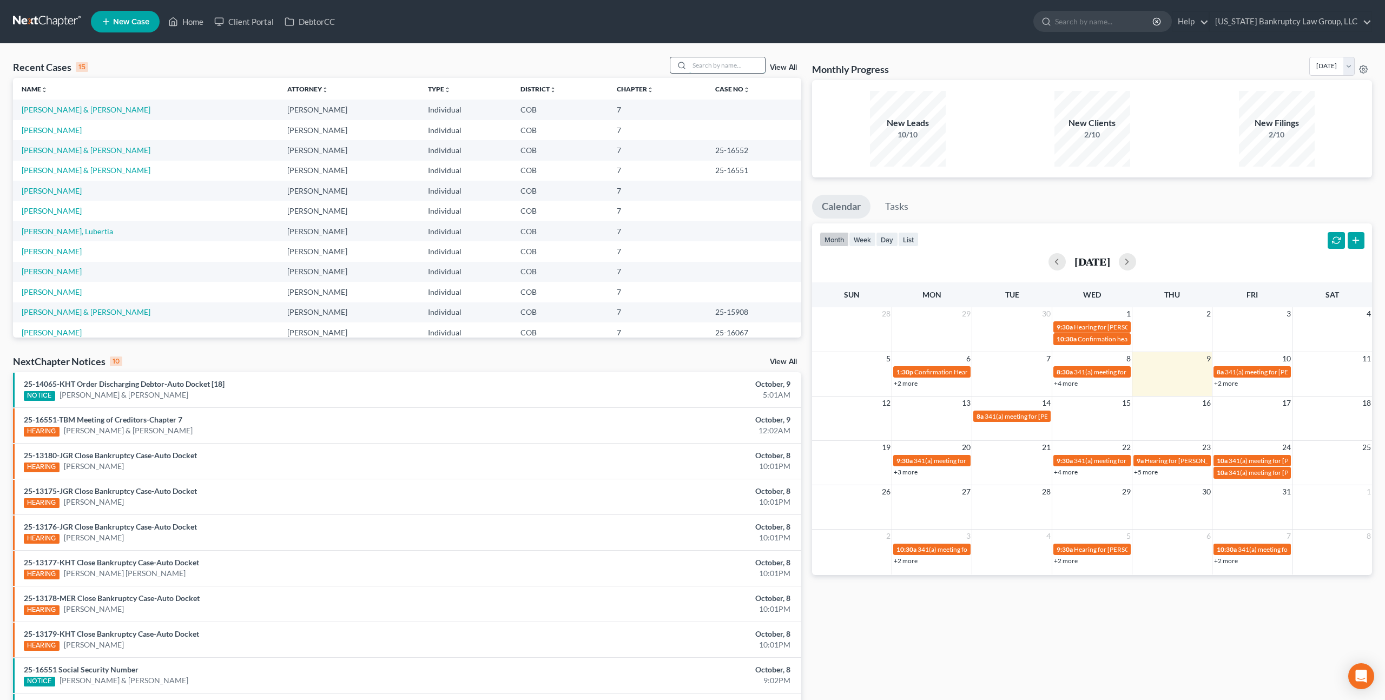
click at [712, 67] on input "search" at bounding box center [727, 65] width 76 height 16
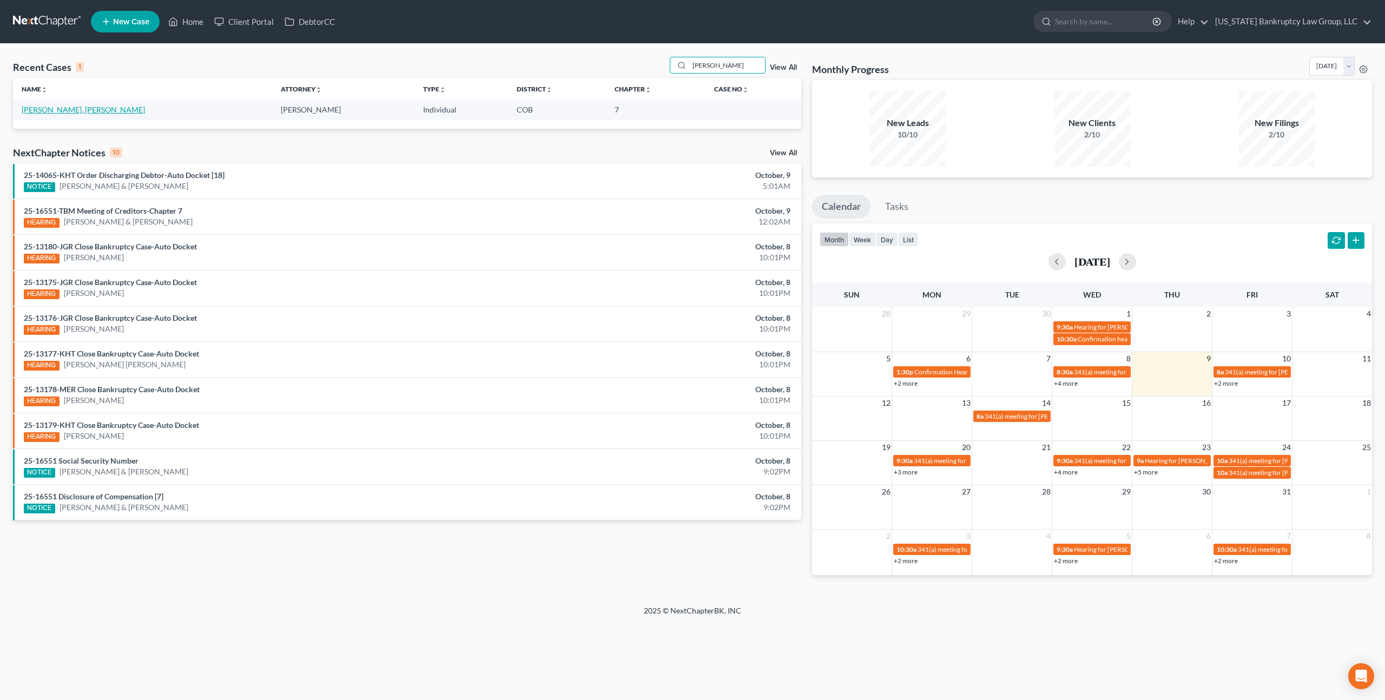
type input "soto"
click at [48, 107] on link "[PERSON_NAME], [PERSON_NAME]" at bounding box center [83, 109] width 123 height 9
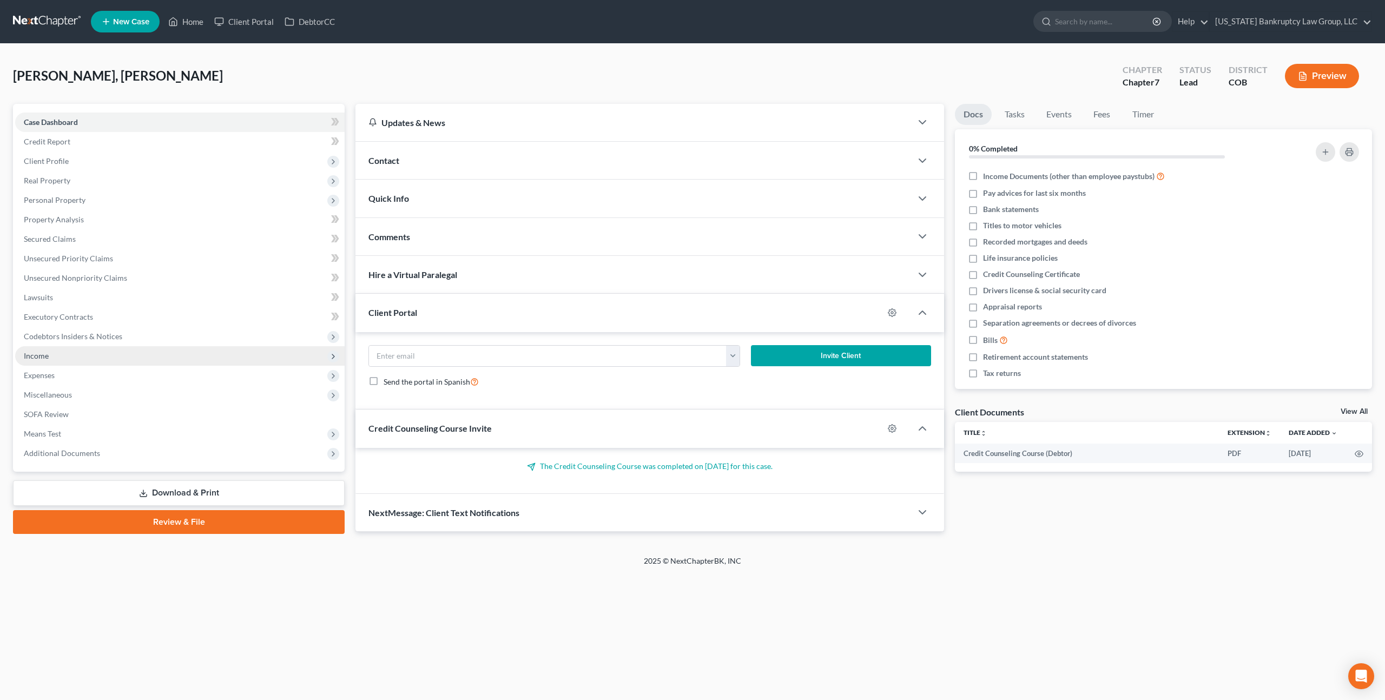
click at [67, 360] on span "Income" at bounding box center [179, 355] width 329 height 19
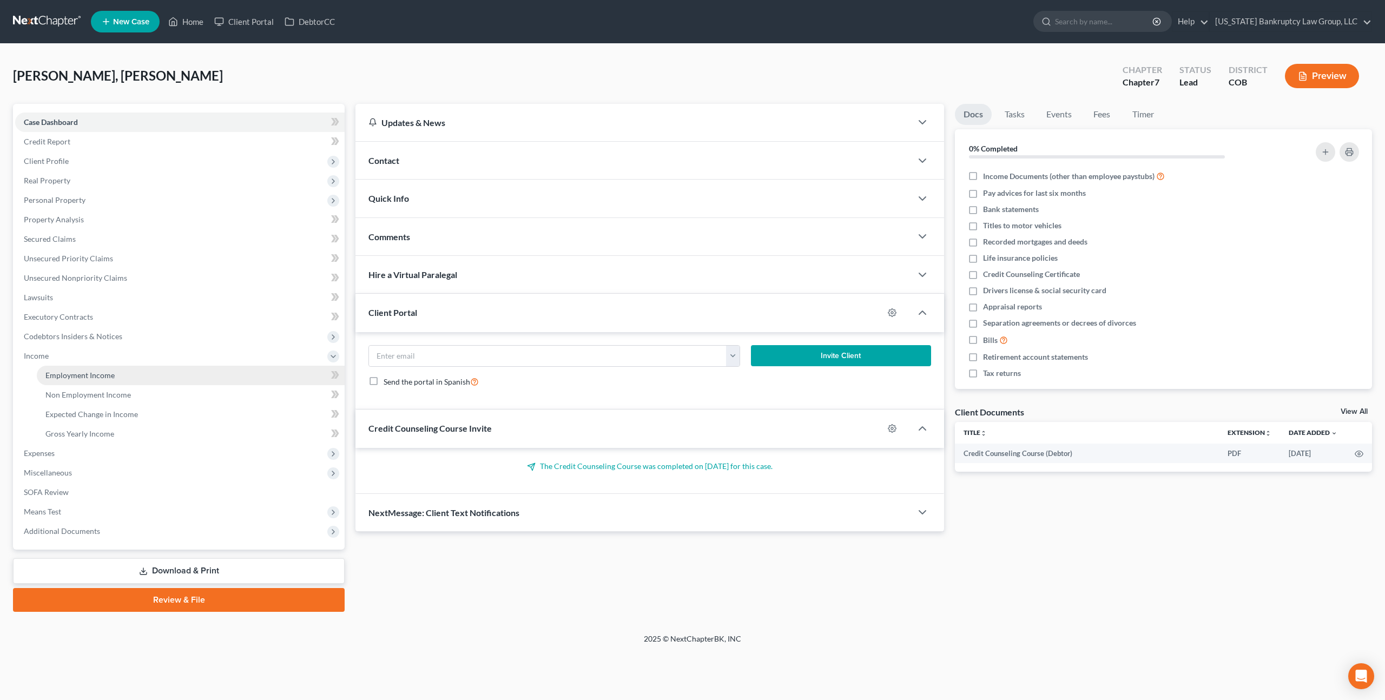
click at [74, 376] on span "Employment Income" at bounding box center [79, 375] width 69 height 9
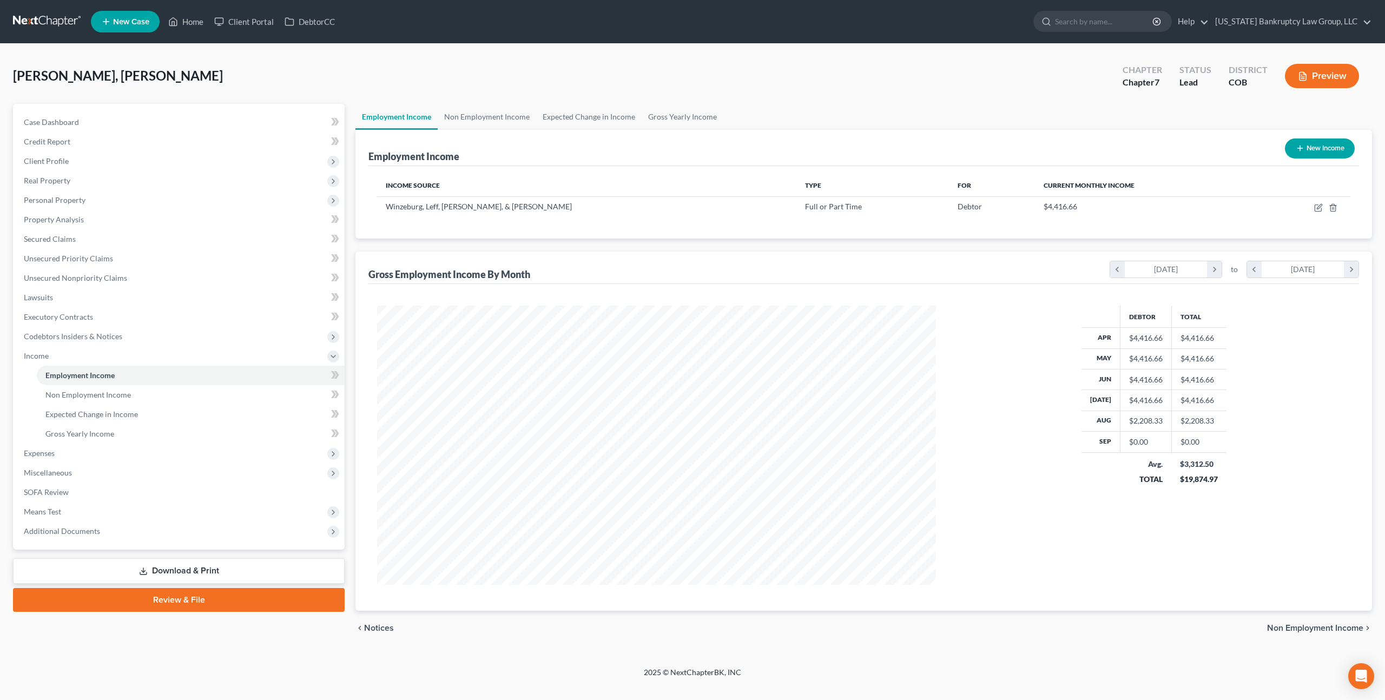
scroll to position [279, 580]
click at [1319, 205] on icon "button" at bounding box center [1319, 206] width 5 height 5
select select "0"
select select "5"
select select "1"
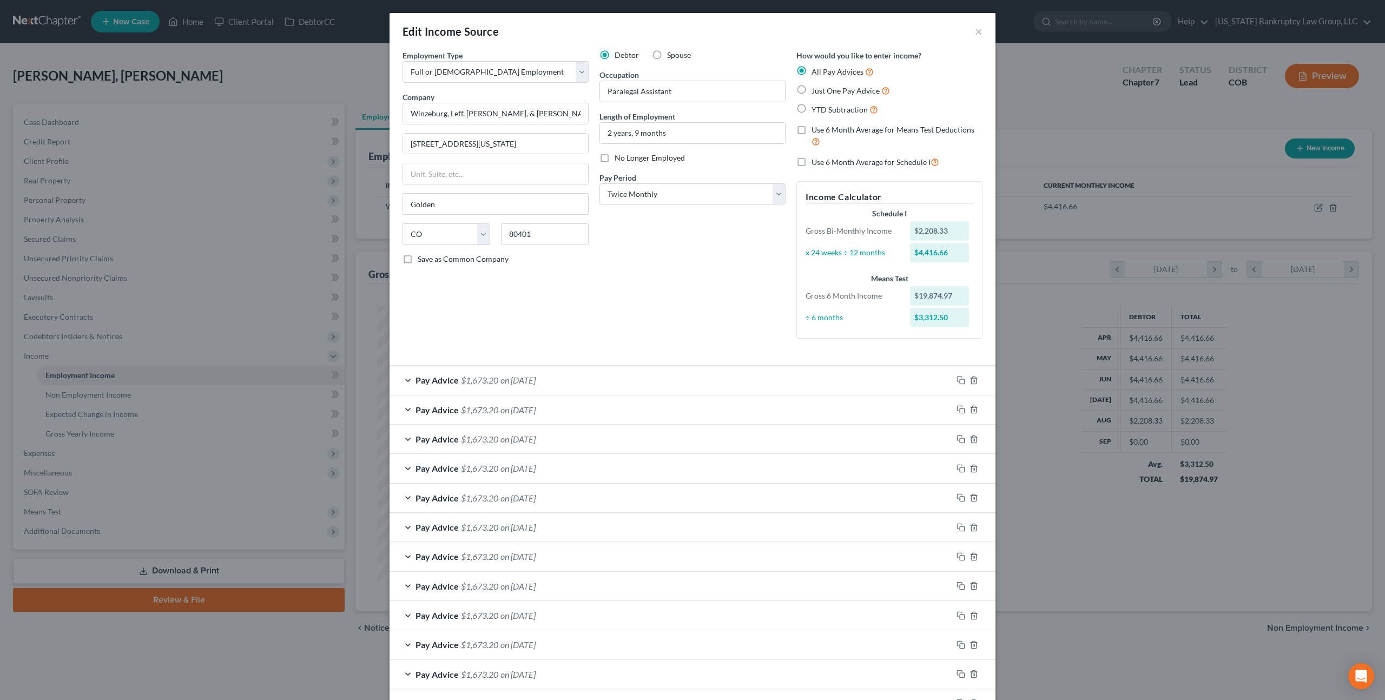
scroll to position [107, 0]
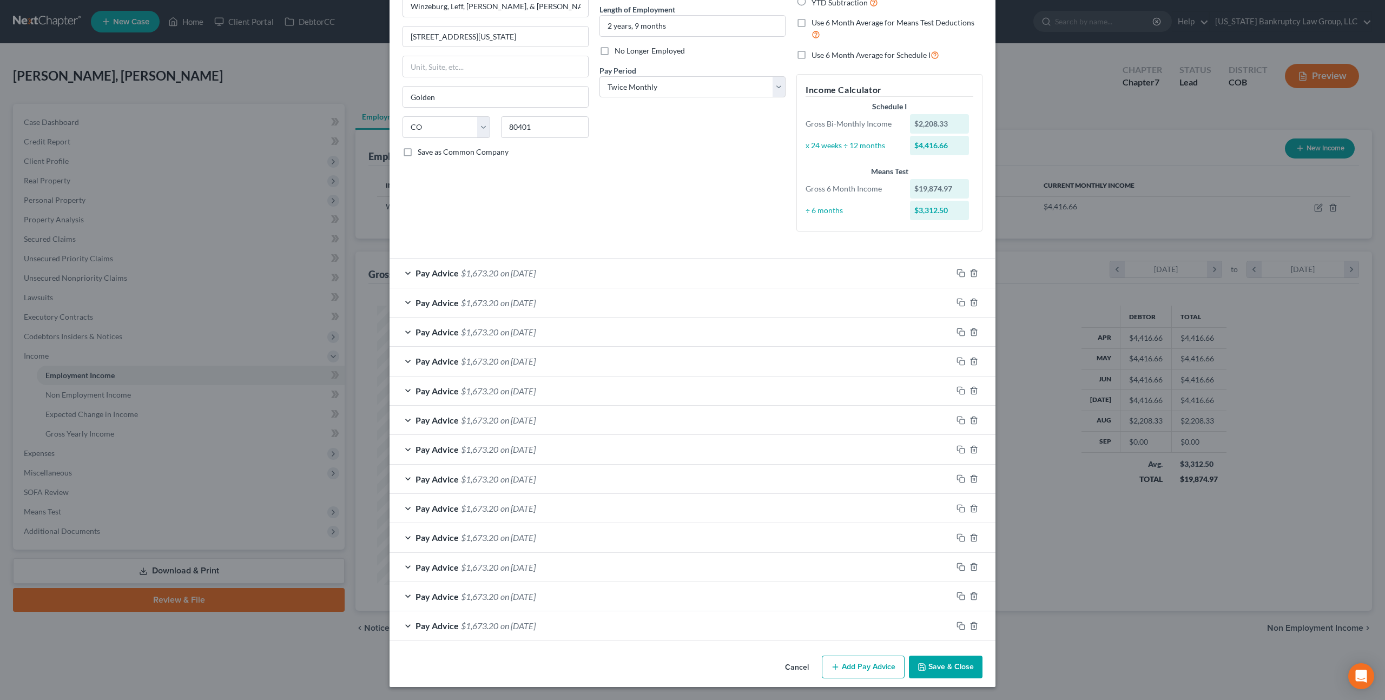
click at [948, 665] on button "Save & Close" at bounding box center [946, 667] width 74 height 23
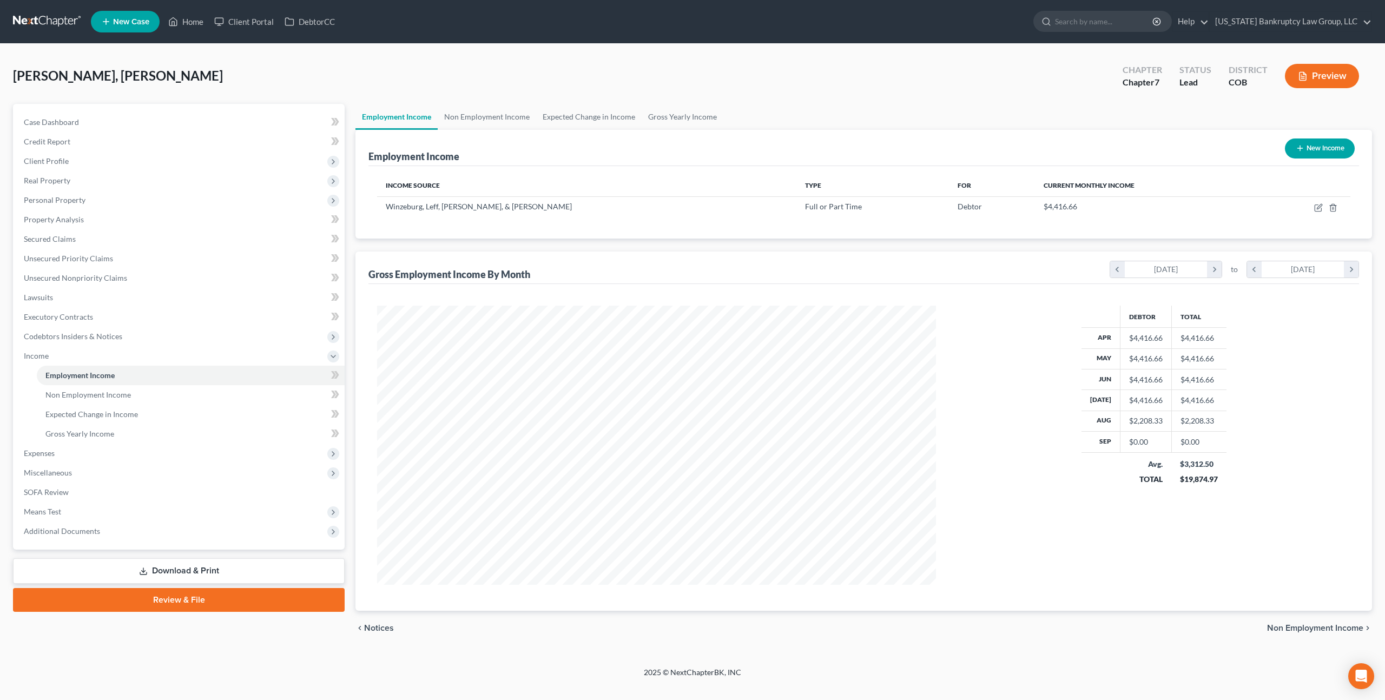
click at [51, 19] on link at bounding box center [47, 21] width 69 height 19
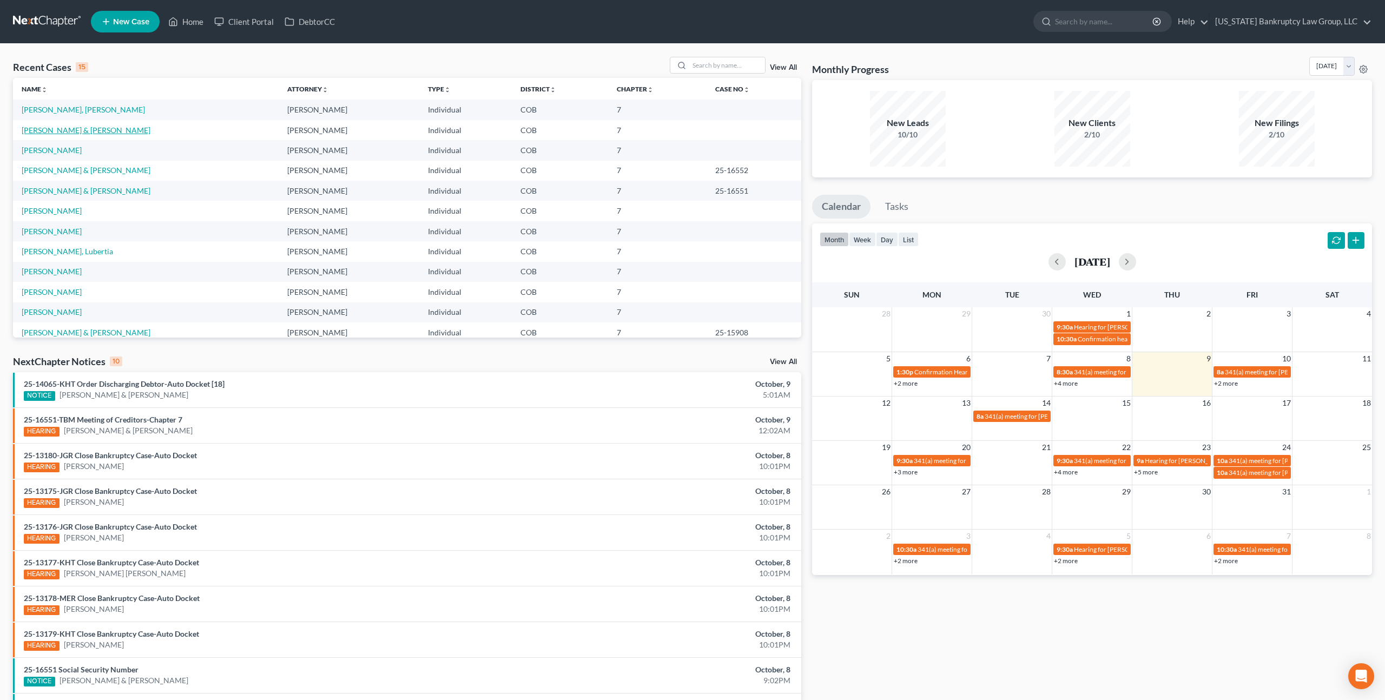
click at [76, 132] on link "[PERSON_NAME] & [PERSON_NAME]" at bounding box center [86, 129] width 129 height 9
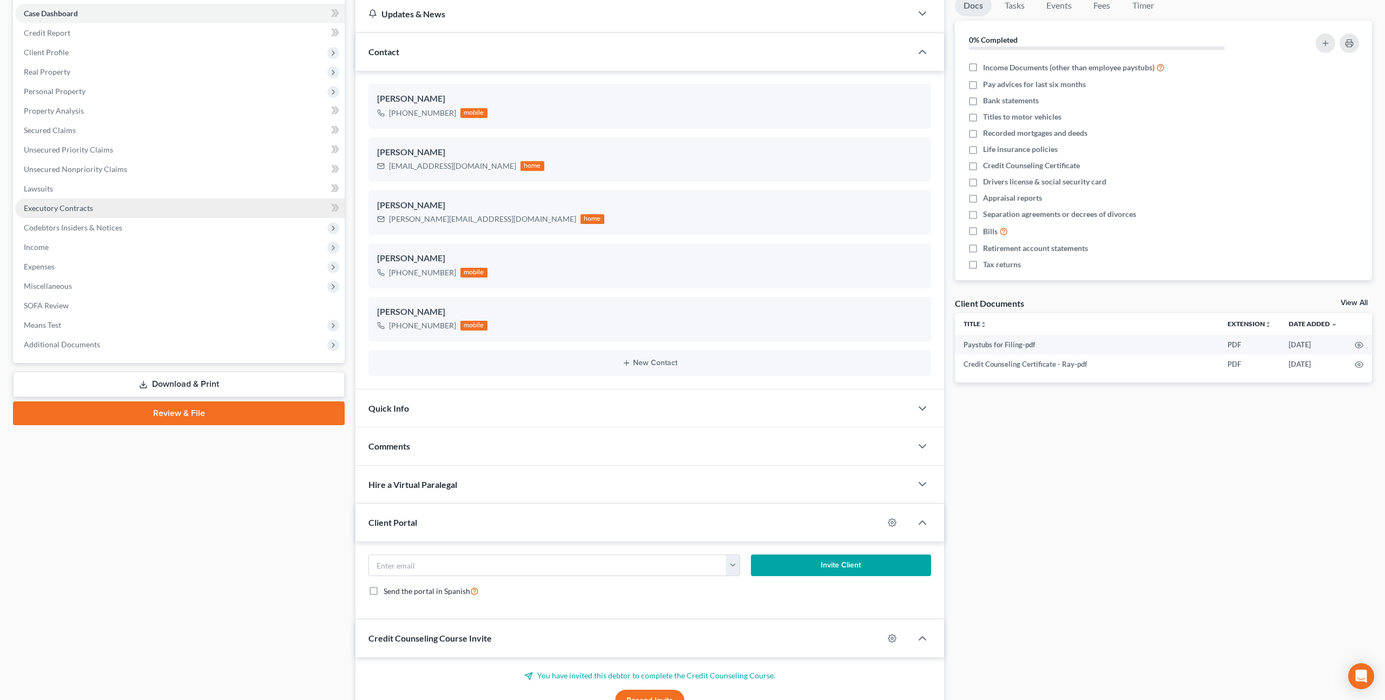
scroll to position [148, 0]
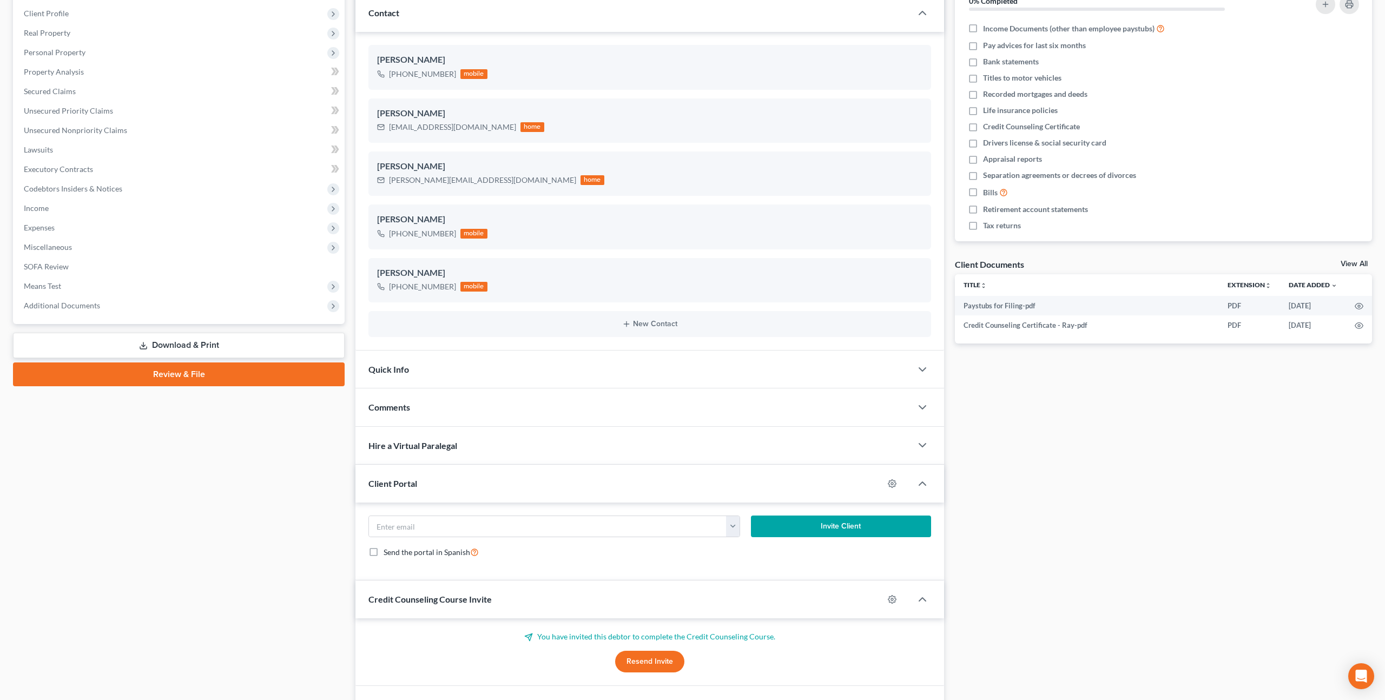
click at [193, 371] on link "Review & File" at bounding box center [179, 374] width 332 height 24
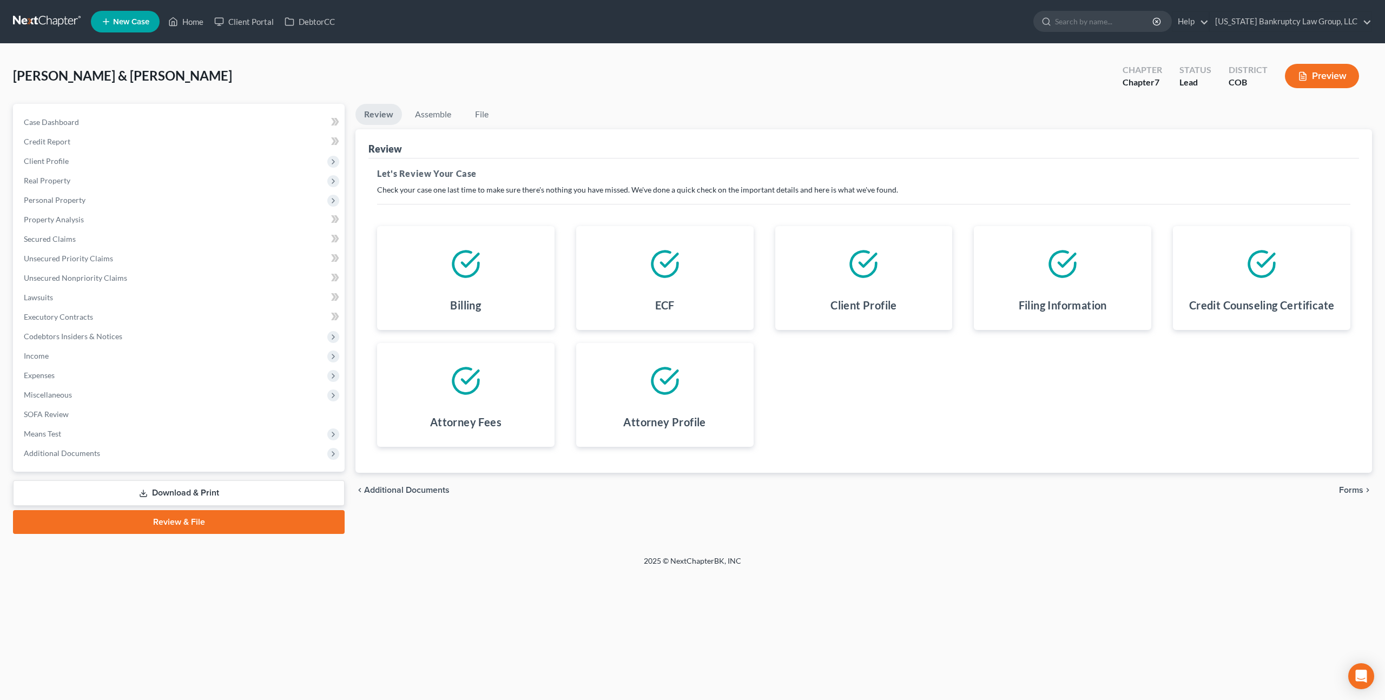
click at [1357, 487] on span "Forms" at bounding box center [1351, 490] width 24 height 9
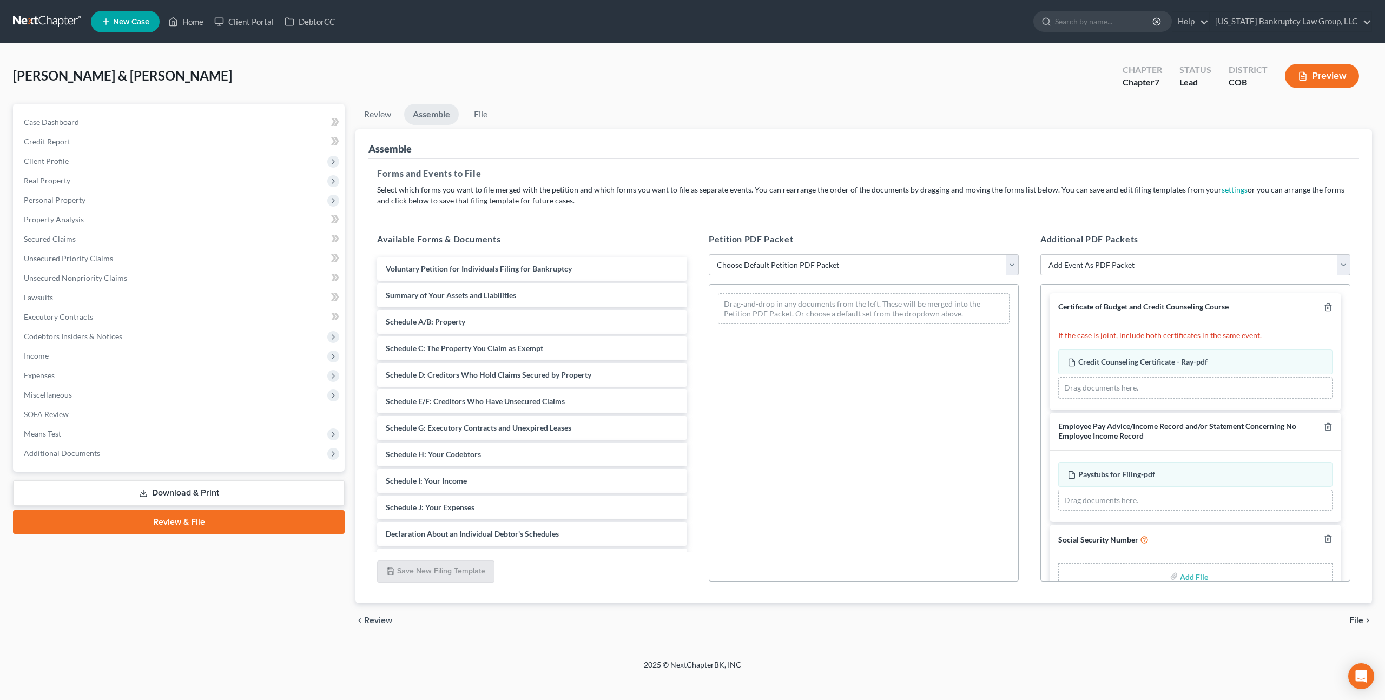
scroll to position [25, 0]
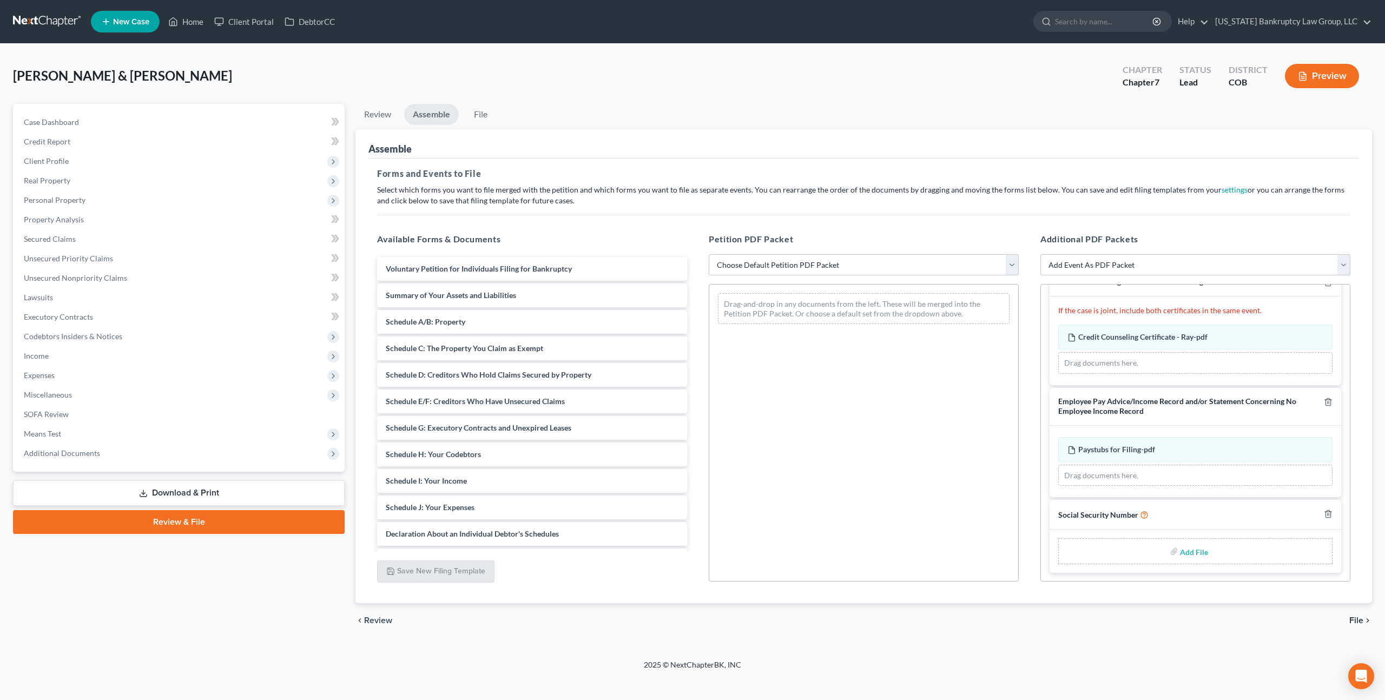
click at [1199, 552] on input "file" at bounding box center [1193, 550] width 26 height 19
type input "C:\fakepath\100825 Statement of Social Security Number.pdf"
click at [900, 266] on select "Choose Default Petition PDF Packet Emergency Filing (Voluntary Petition and Cre…" at bounding box center [864, 265] width 310 height 22
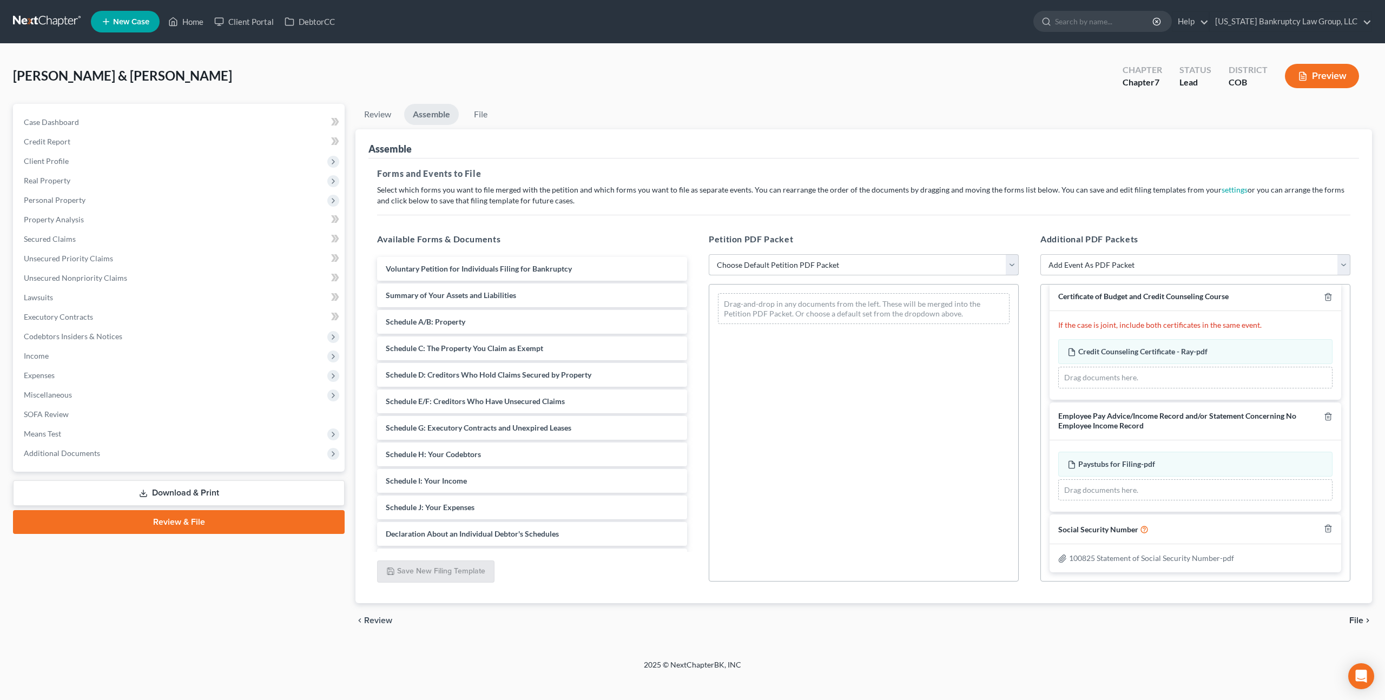
scroll to position [10, 0]
select select "1"
click at [709, 254] on select "Choose Default Petition PDF Packet Emergency Filing (Voluntary Petition and Cre…" at bounding box center [864, 265] width 310 height 22
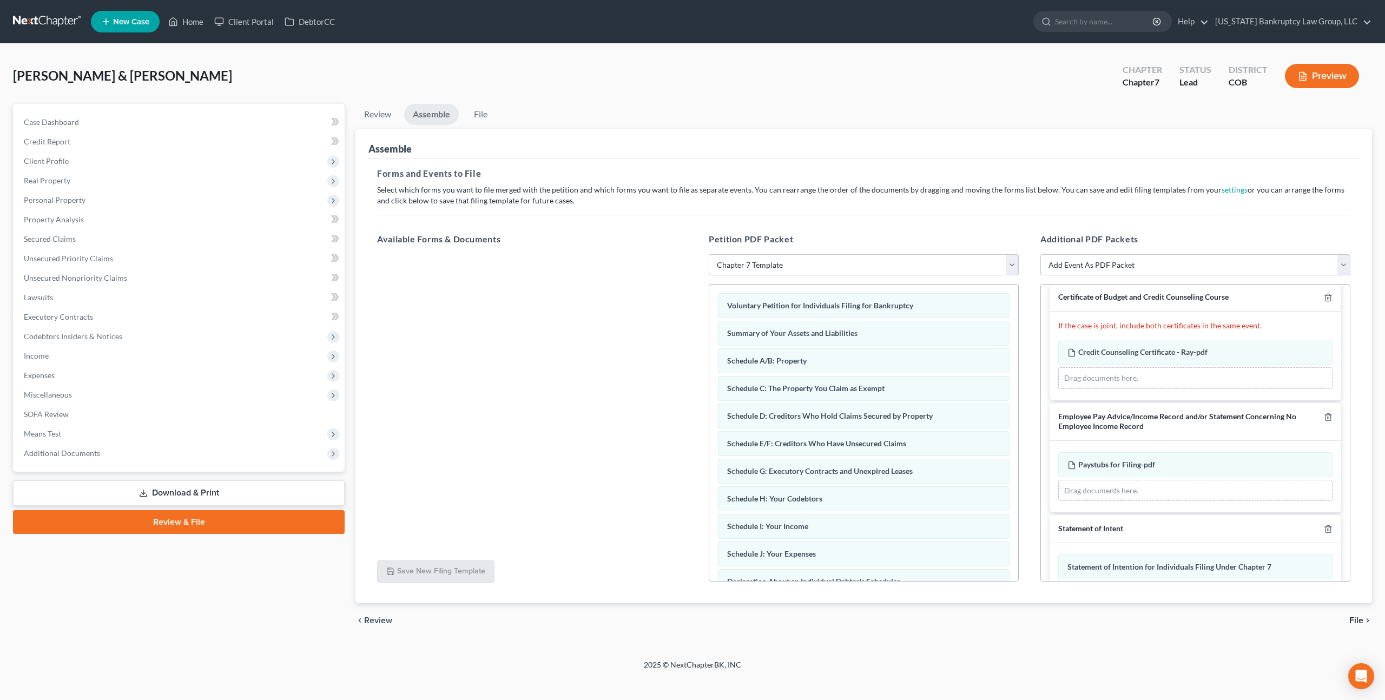
click at [1356, 619] on span "File" at bounding box center [1356, 620] width 14 height 9
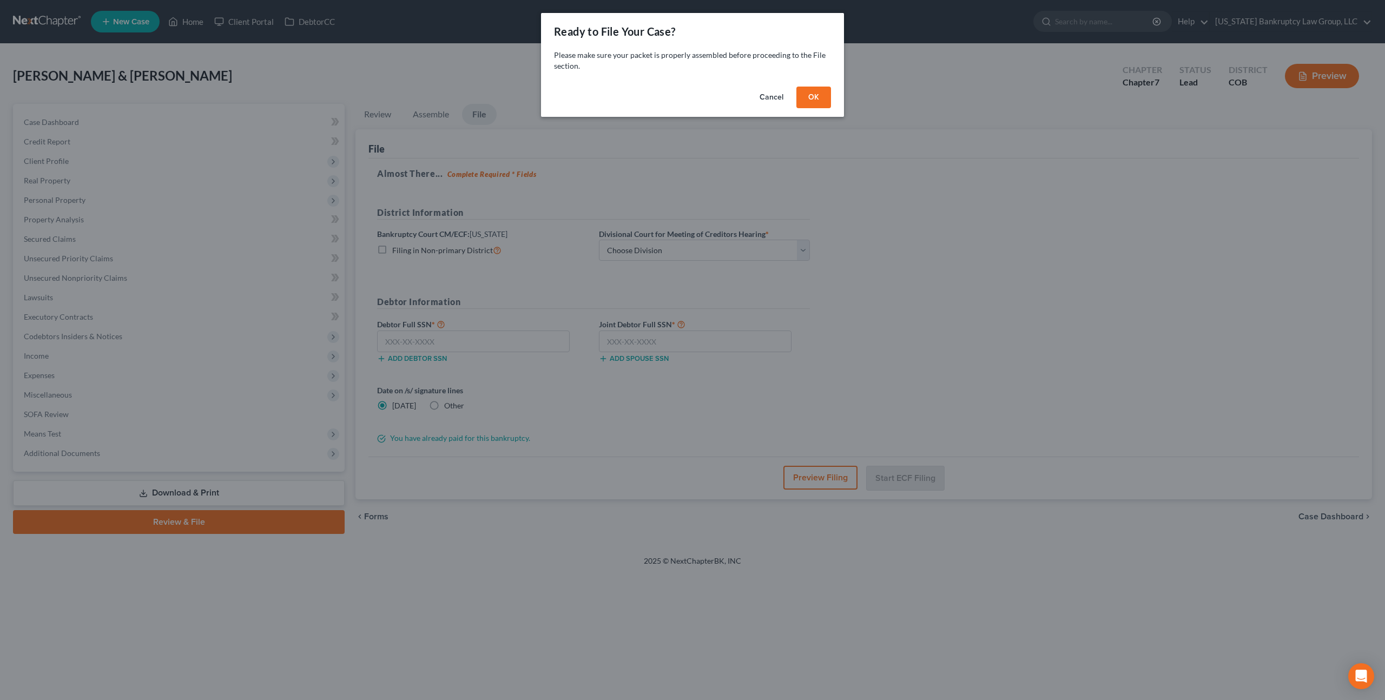
click at [815, 104] on button "OK" at bounding box center [813, 98] width 35 height 22
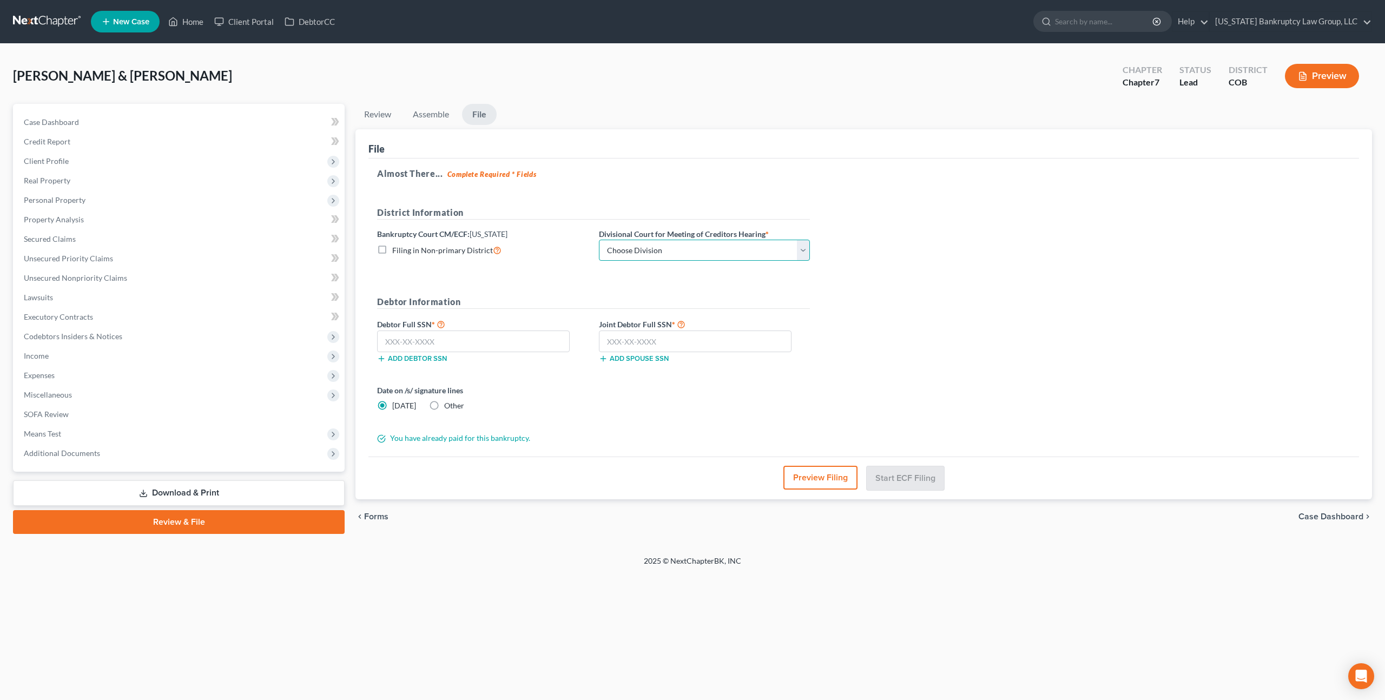
click at [620, 252] on select "Choose Division Denver" at bounding box center [704, 251] width 211 height 22
select select "0"
click at [599, 240] on select "Choose Division Denver" at bounding box center [704, 251] width 211 height 22
click at [426, 339] on input "text" at bounding box center [473, 341] width 193 height 22
type input "523-25-9510"
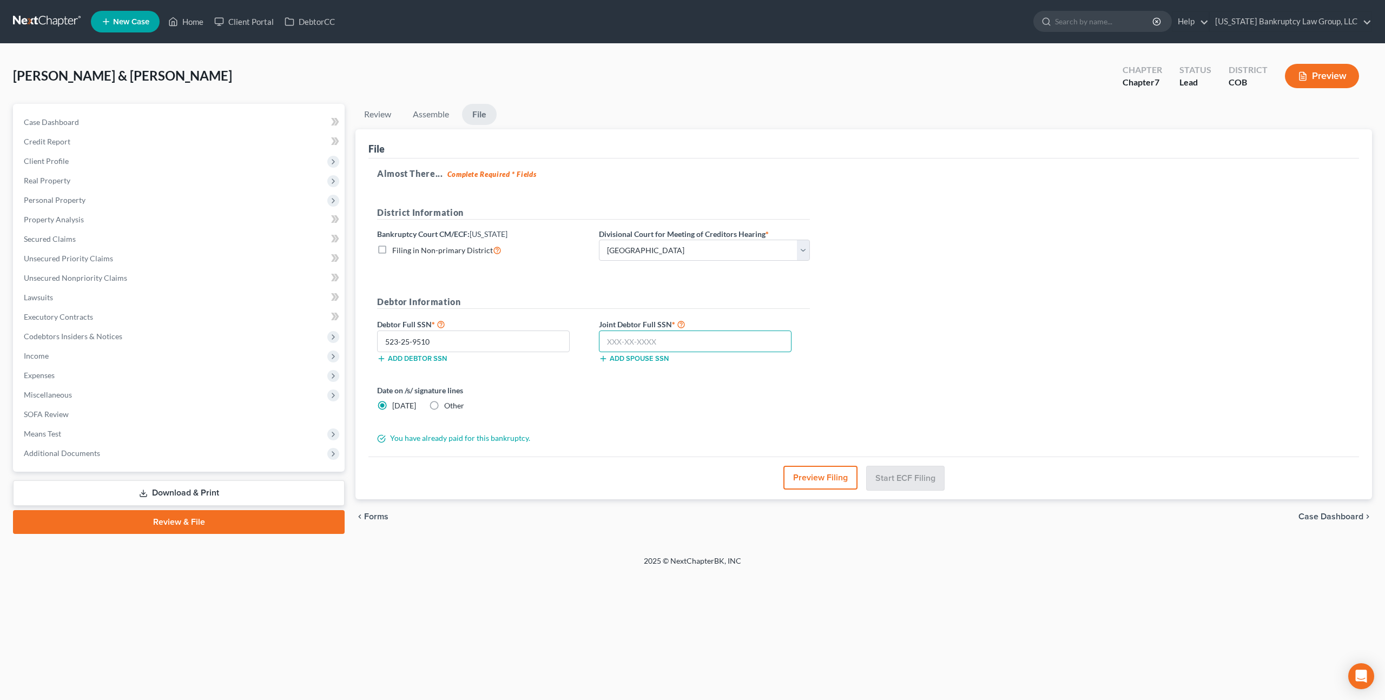
click at [669, 341] on input "text" at bounding box center [695, 341] width 193 height 22
type input "523-47-4484"
click at [900, 473] on button "Start ECF Filing" at bounding box center [905, 478] width 77 height 24
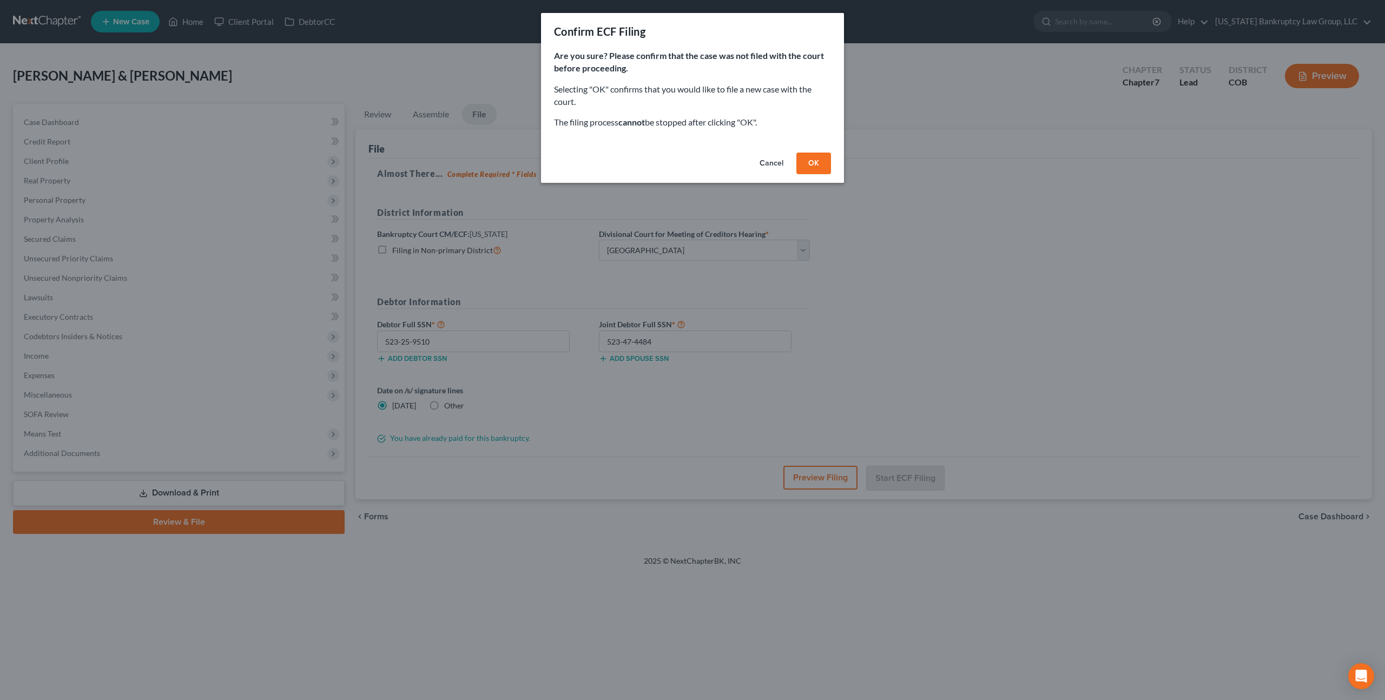
click at [816, 162] on button "OK" at bounding box center [813, 164] width 35 height 22
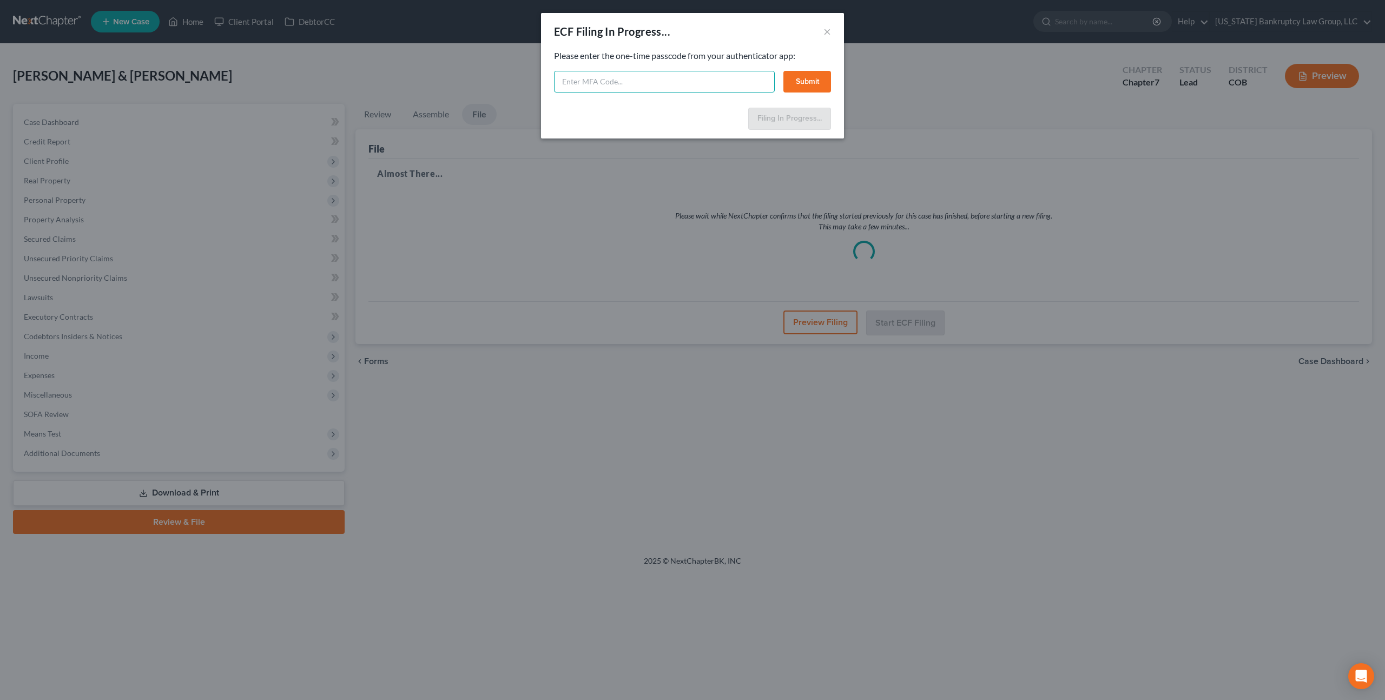
click at [613, 82] on input "text" at bounding box center [664, 82] width 221 height 22
type input "745321"
click at [798, 83] on button "Submit" at bounding box center [807, 82] width 48 height 22
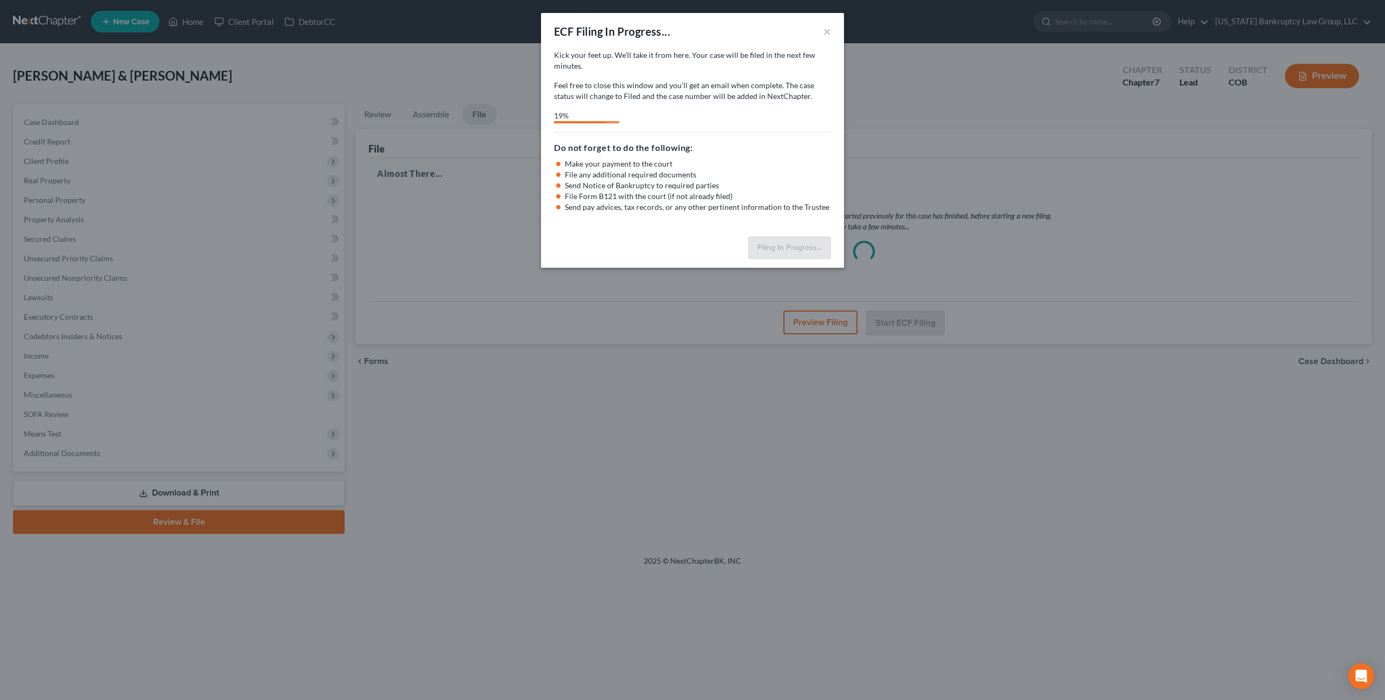
select select "0"
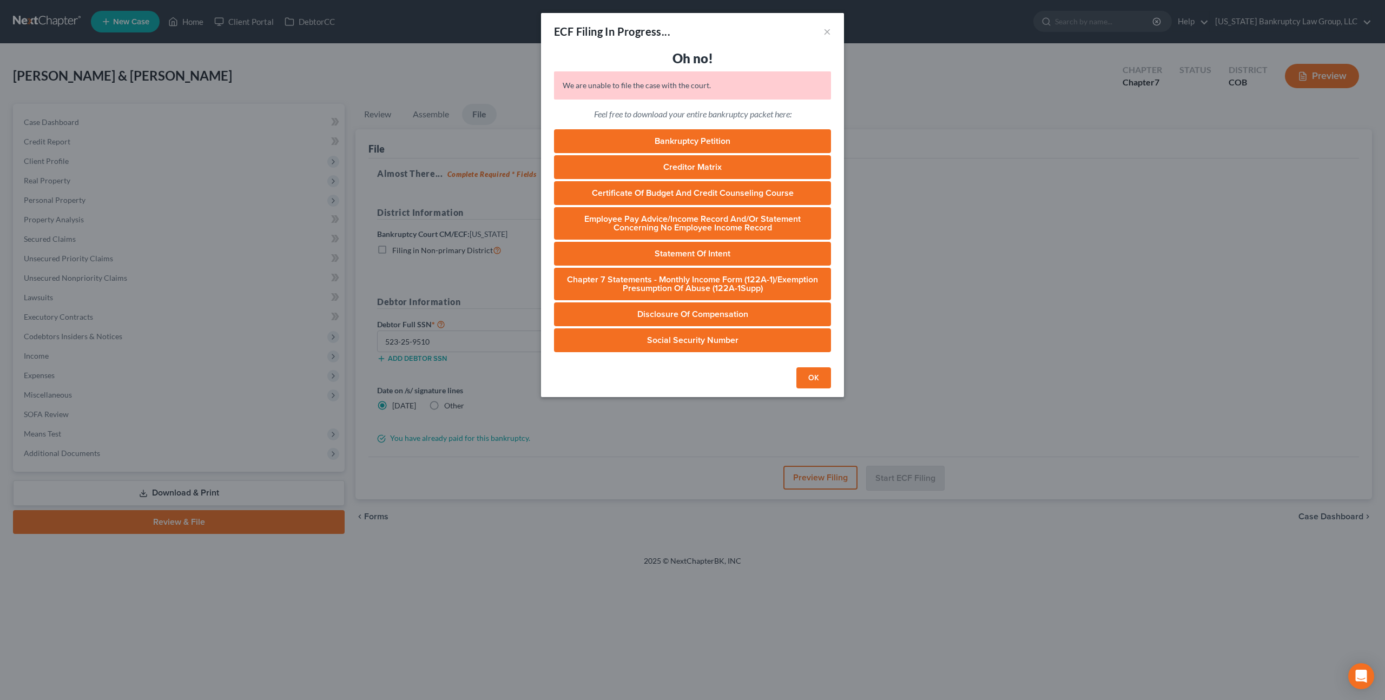
click at [816, 376] on button "OK" at bounding box center [813, 378] width 35 height 22
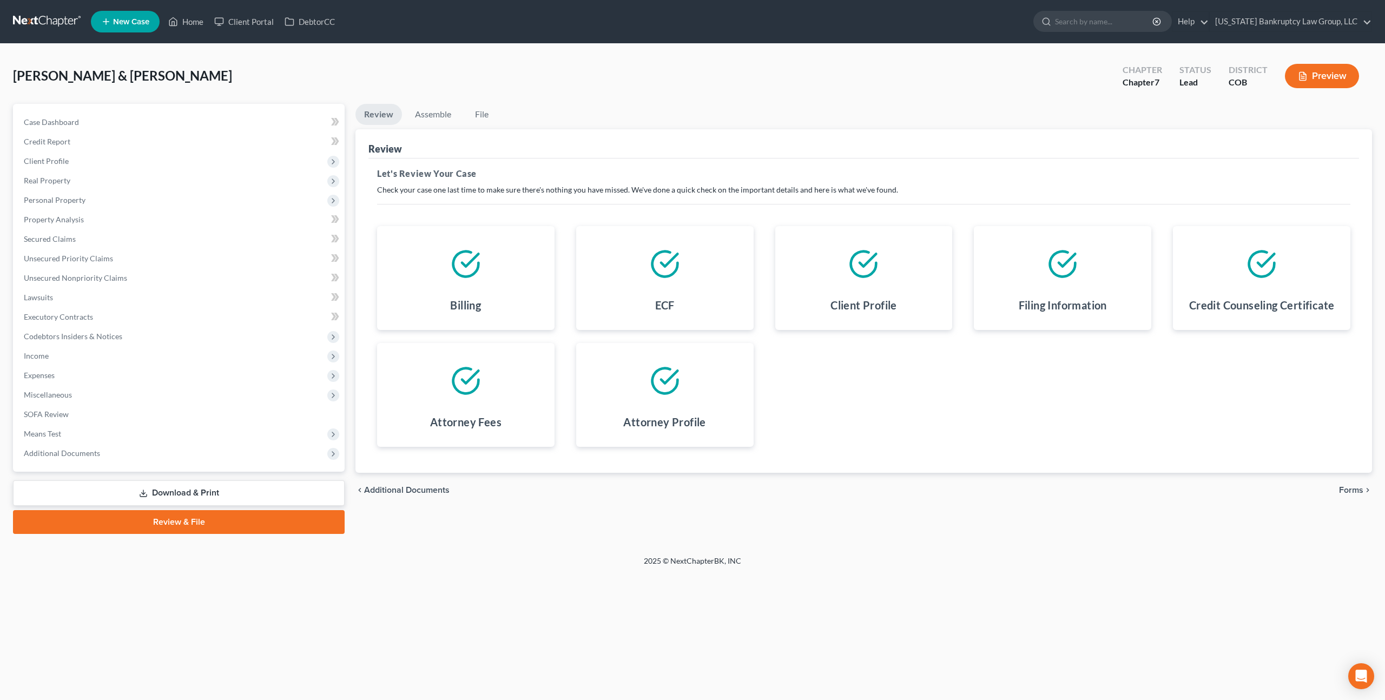
click at [136, 23] on span "New Case" at bounding box center [131, 22] width 36 height 8
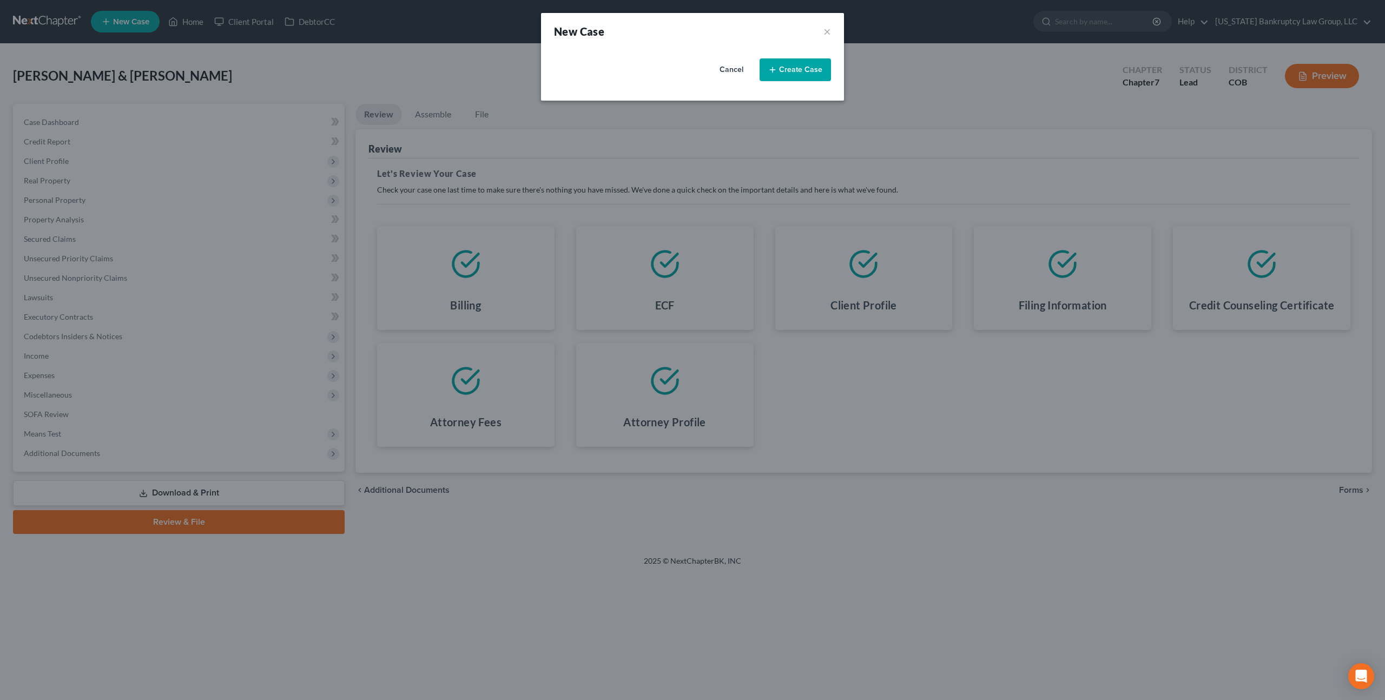
select select "11"
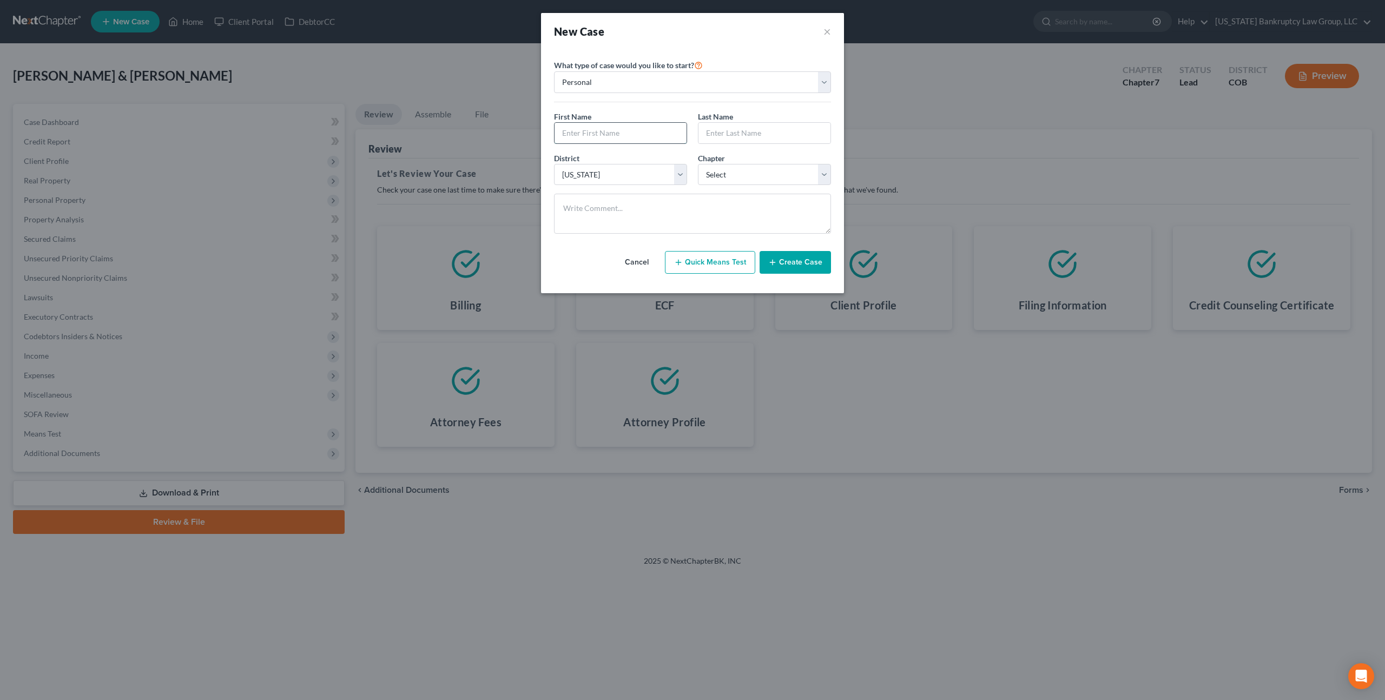
click at [598, 131] on input "text" at bounding box center [620, 133] width 132 height 21
type input "Jennifer"
type input "Garza"
click at [707, 167] on select "Select 7 11 12 13" at bounding box center [764, 175] width 133 height 22
select select "0"
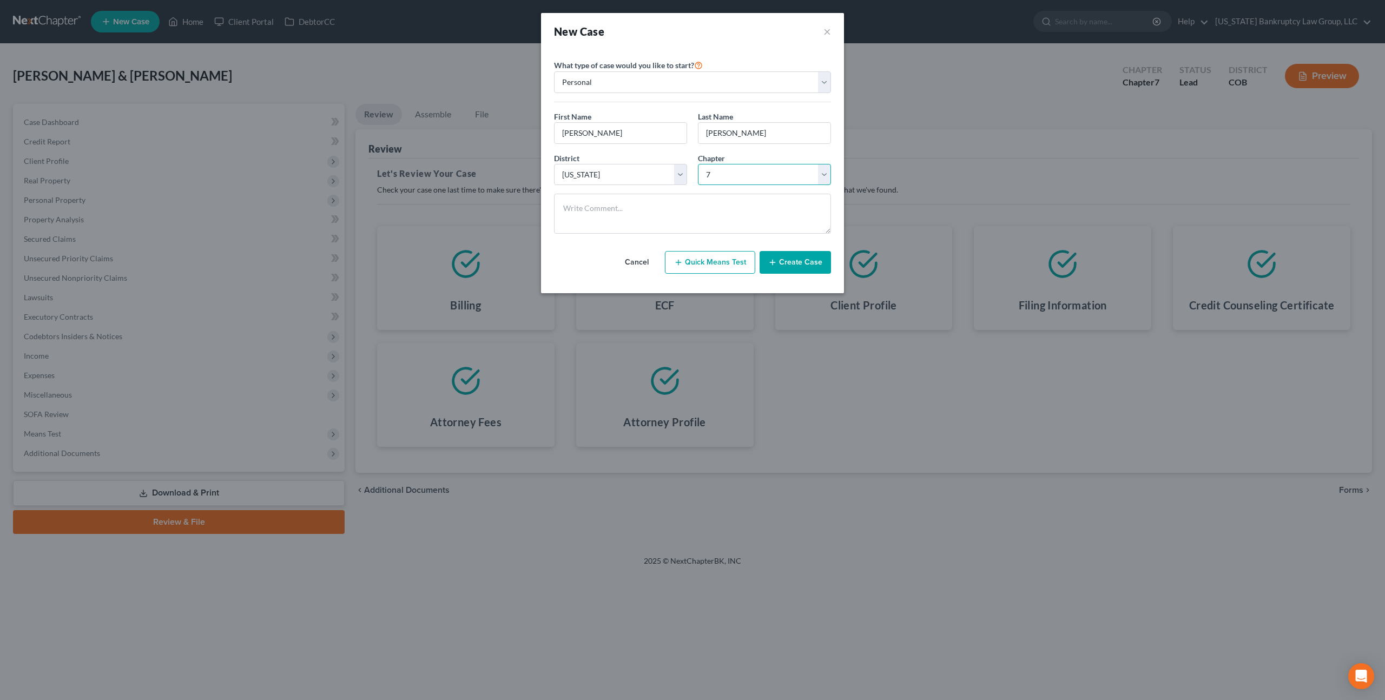
click at [698, 164] on select "Select 7 11 12 13" at bounding box center [764, 175] width 133 height 22
click at [788, 263] on button "Create Case" at bounding box center [794, 262] width 71 height 23
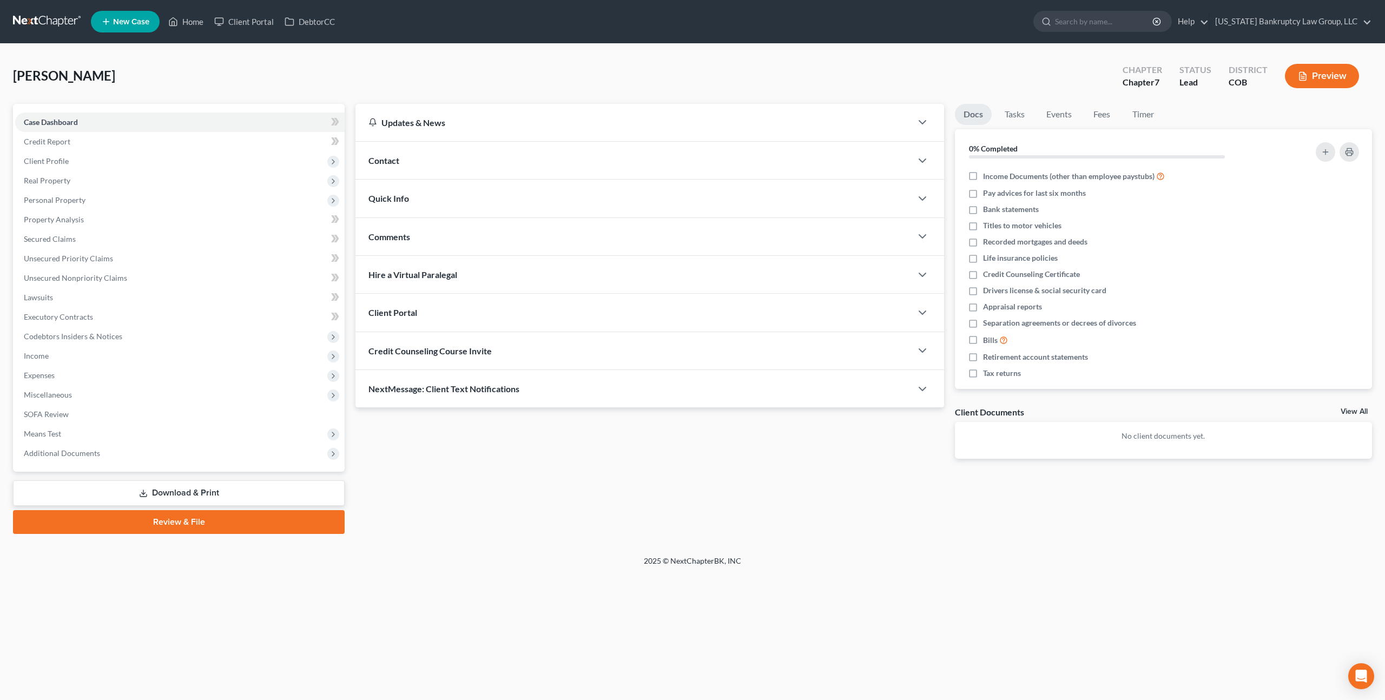
click at [467, 310] on div "Client Portal" at bounding box center [633, 312] width 556 height 37
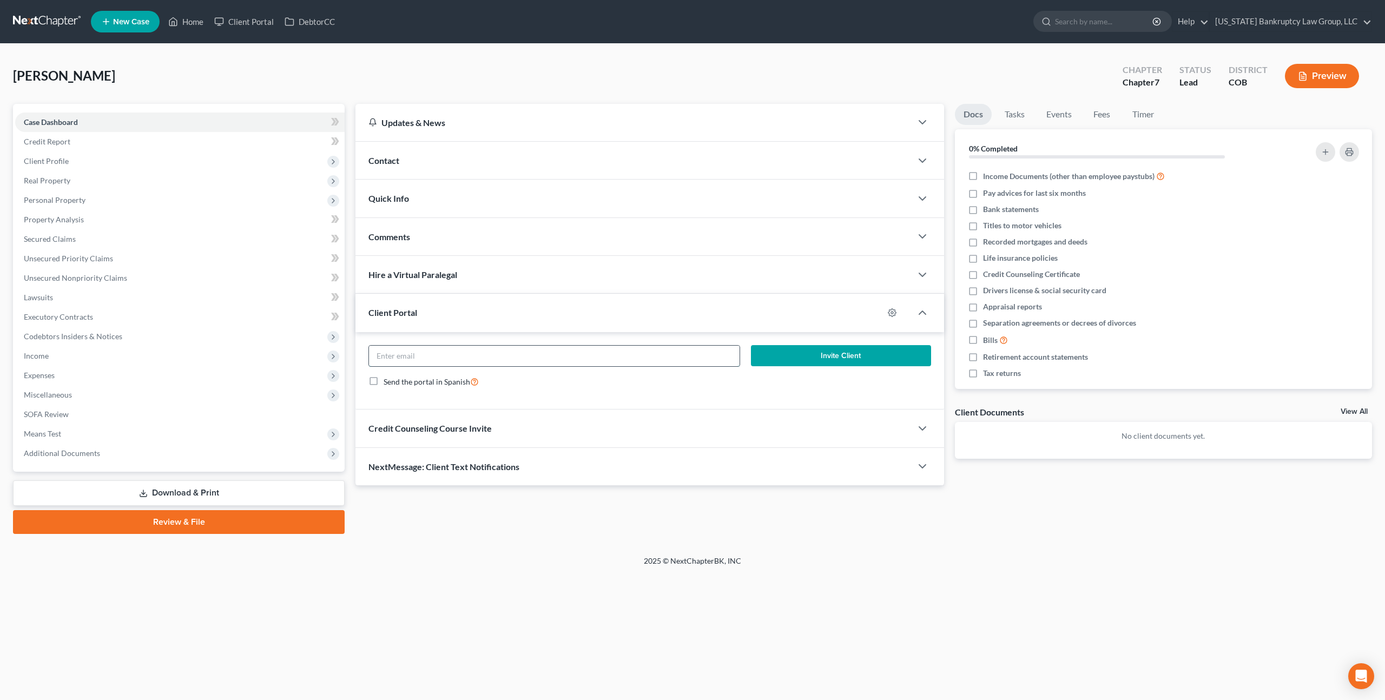
click at [485, 351] on input "email" at bounding box center [554, 356] width 371 height 21
paste input "jenjgarza@icloud.com"
type input "jenjgarza@icloud.com"
click at [775, 354] on button "Invite Client" at bounding box center [841, 356] width 180 height 22
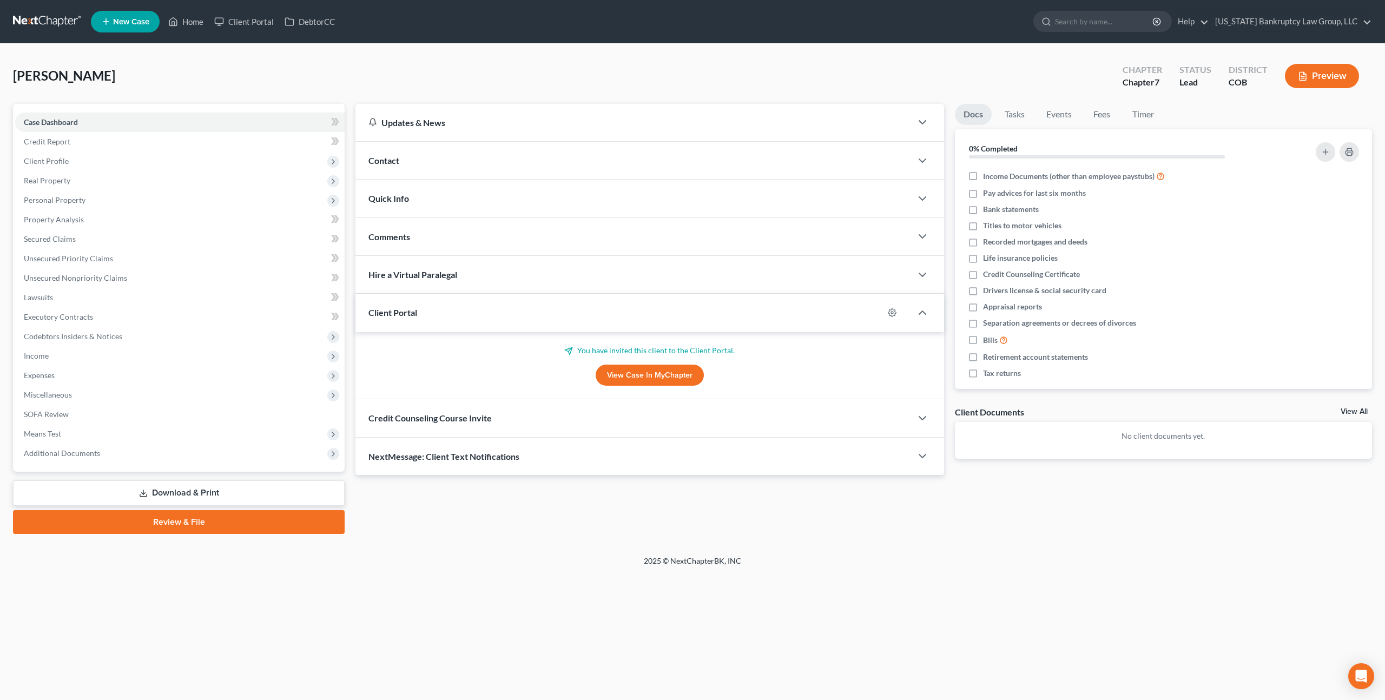
click at [538, 422] on div "Credit Counseling Course Invite" at bounding box center [633, 417] width 556 height 37
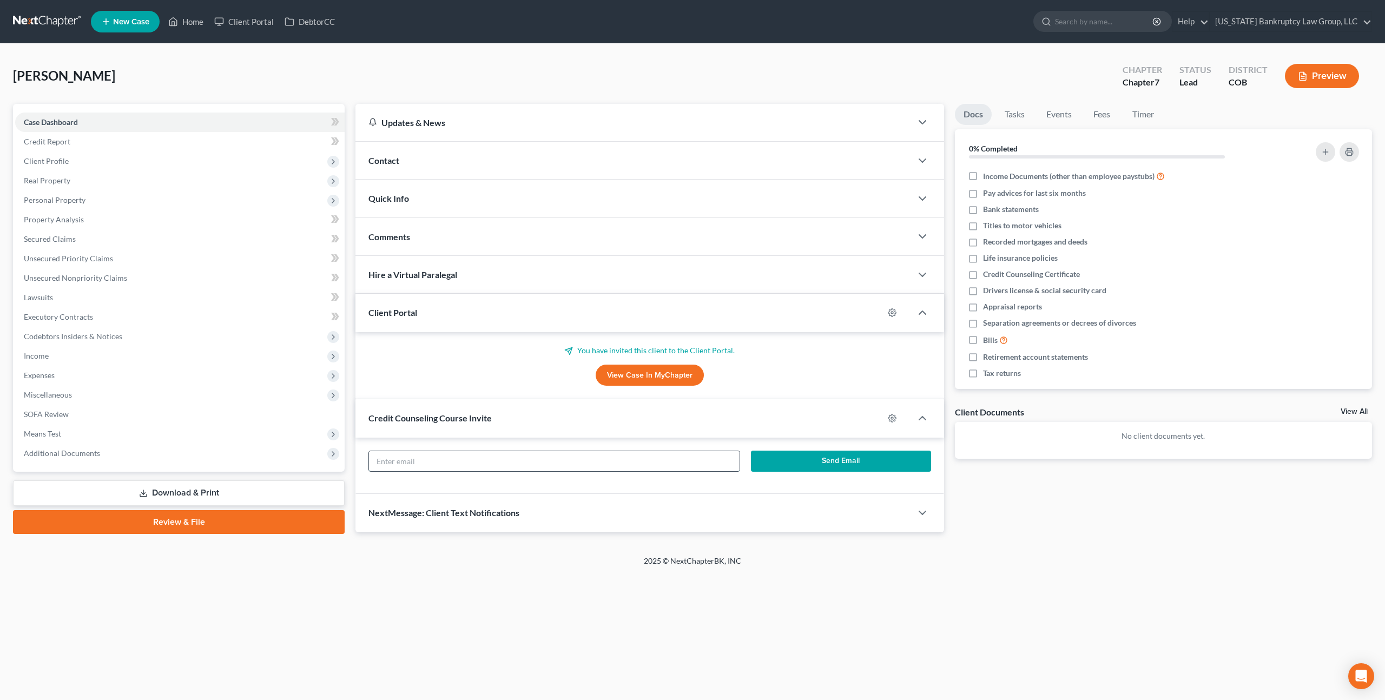
click at [541, 456] on input "text" at bounding box center [554, 461] width 371 height 21
paste input "jenjgarza@icloud.com"
type input "jenjgarza@icloud.com"
click at [802, 458] on button "Send Email" at bounding box center [841, 462] width 180 height 22
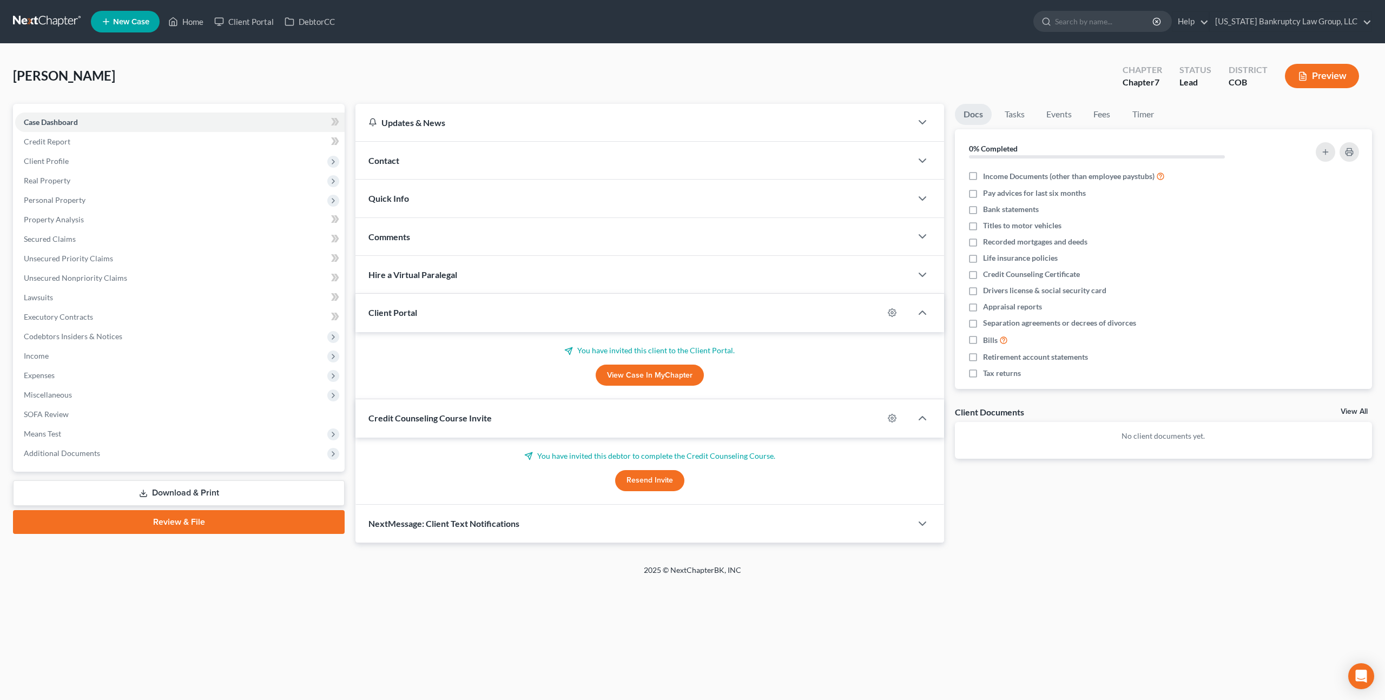
click at [62, 23] on link at bounding box center [47, 21] width 69 height 19
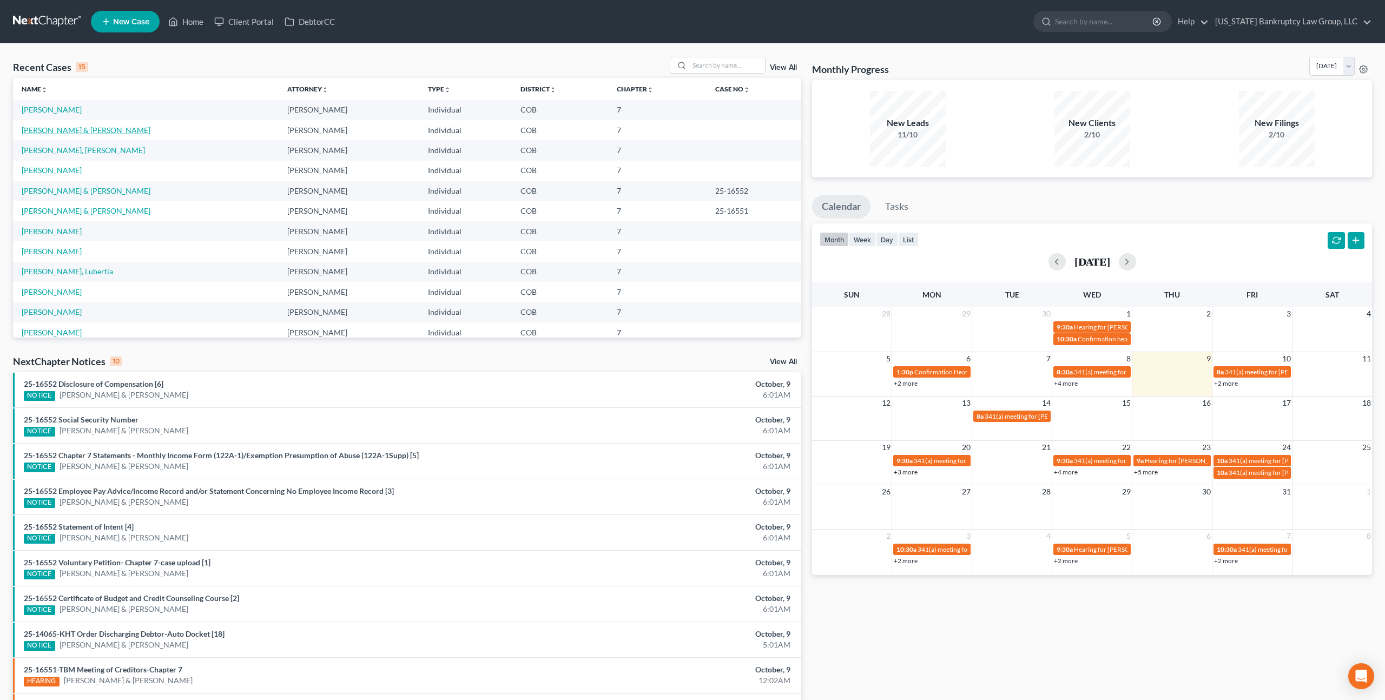
click at [74, 128] on link "[PERSON_NAME] & [PERSON_NAME]" at bounding box center [86, 129] width 129 height 9
